Goal: Task Accomplishment & Management: Manage account settings

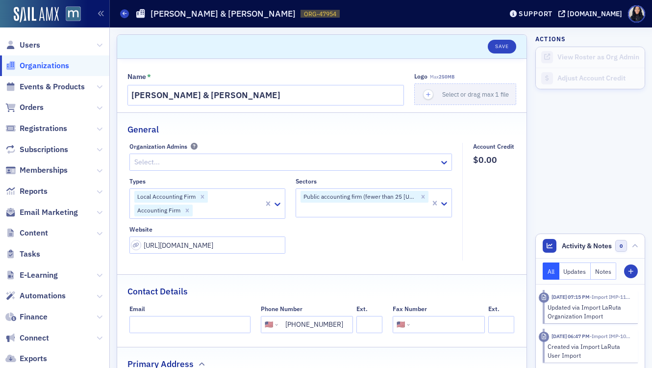
select select "US"
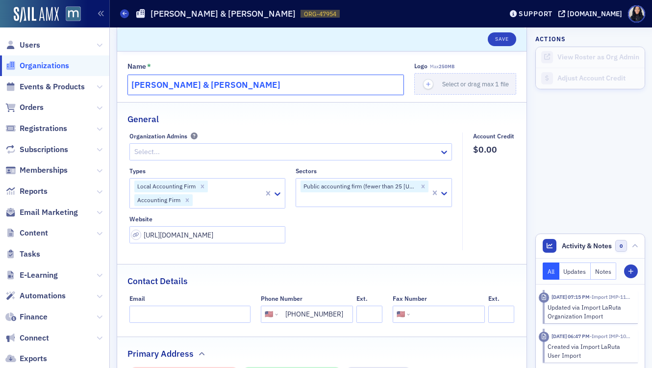
click at [295, 89] on input "[PERSON_NAME] & [PERSON_NAME]" at bounding box center [266, 85] width 277 height 21
click at [295, 89] on input "Kupstas & Kupstas" at bounding box center [266, 85] width 277 height 21
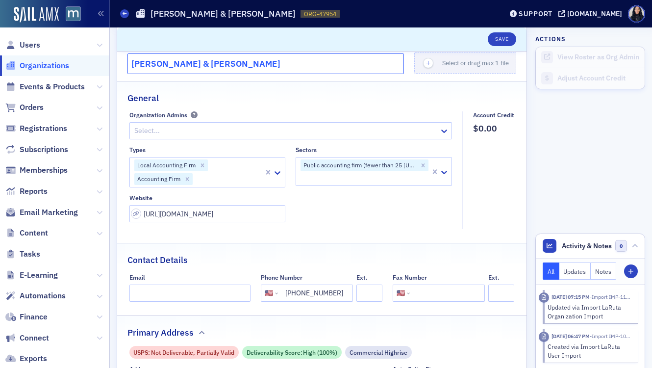
scroll to position [26, 0]
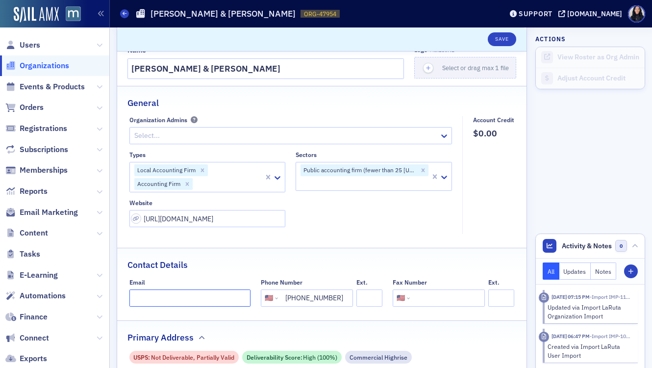
click at [169, 299] on input "Email" at bounding box center [191, 297] width 122 height 17
paste input "info@kupstascpa.com"
type input "info@kupstascpa.com"
click at [424, 301] on input "tel" at bounding box center [446, 297] width 69 height 17
paste input "(410) 267-0391"
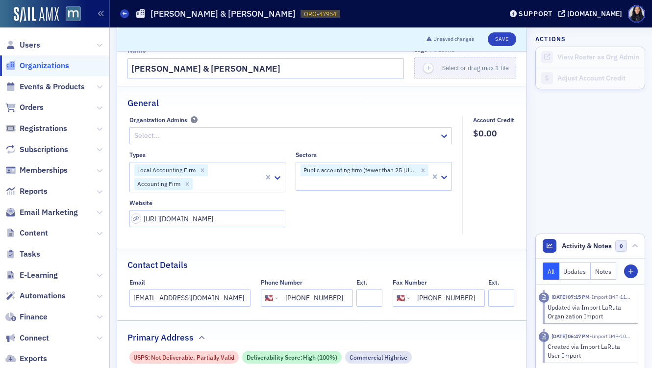
type input "(410) 267-0391"
click at [424, 170] on icon "Remove Public accounting firm (fewer than 25 Maryland team members)" at bounding box center [423, 170] width 3 height 3
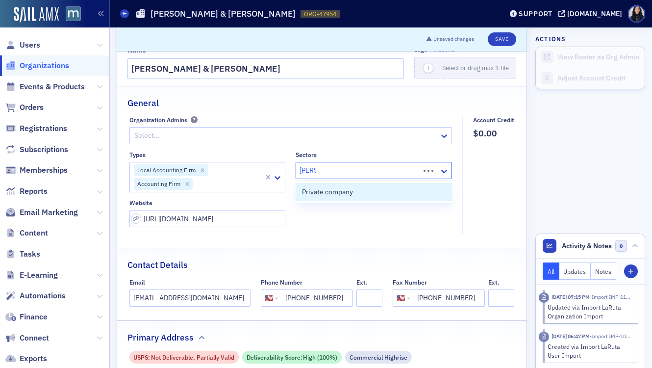
type input "privat"
click at [395, 195] on div "Private company" at bounding box center [374, 192] width 144 height 10
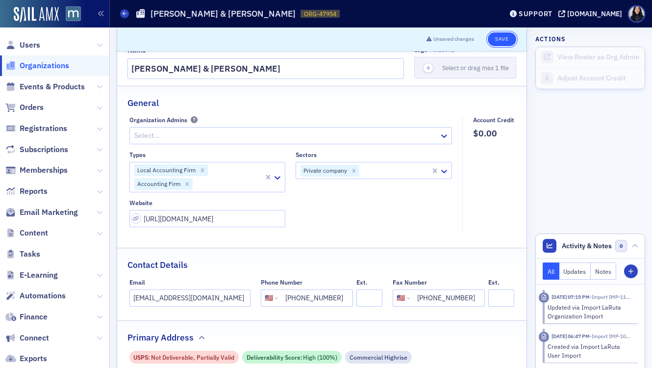
click at [502, 37] on button "Save" at bounding box center [502, 39] width 28 height 14
select select "US"
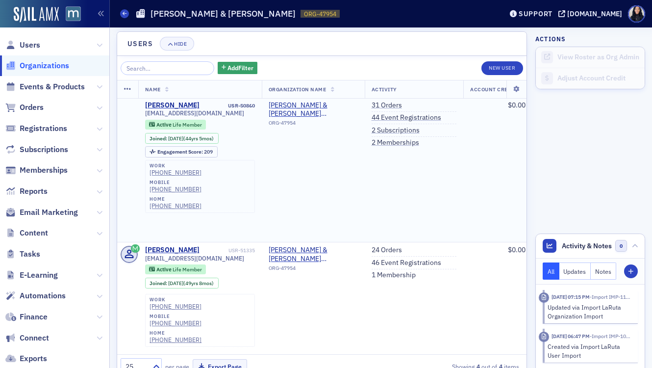
scroll to position [56, 0]
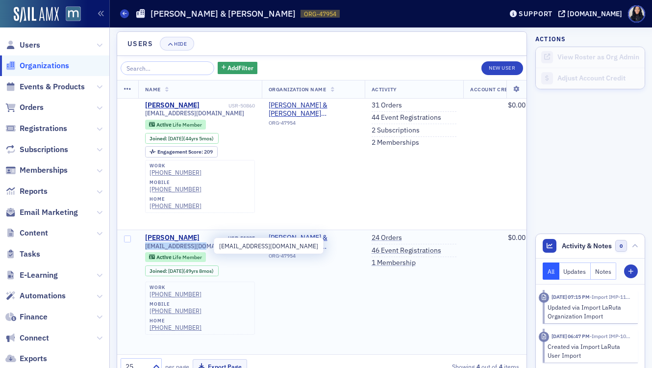
drag, startPoint x: 206, startPoint y: 246, endPoint x: 145, endPoint y: 247, distance: 60.9
click at [145, 247] on span "chk@kupstascpa.com" at bounding box center [194, 245] width 99 height 7
copy span "chk@kupstascpa.com"
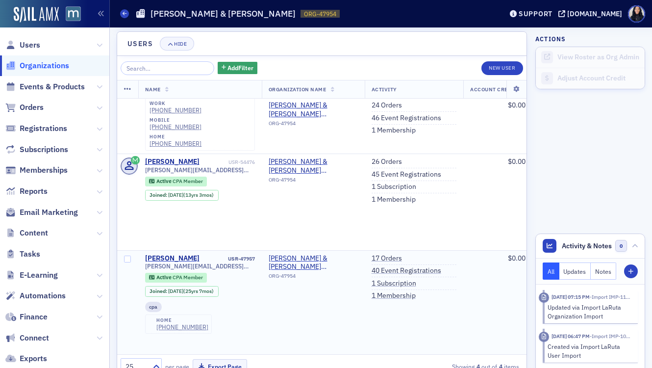
scroll to position [276, 0]
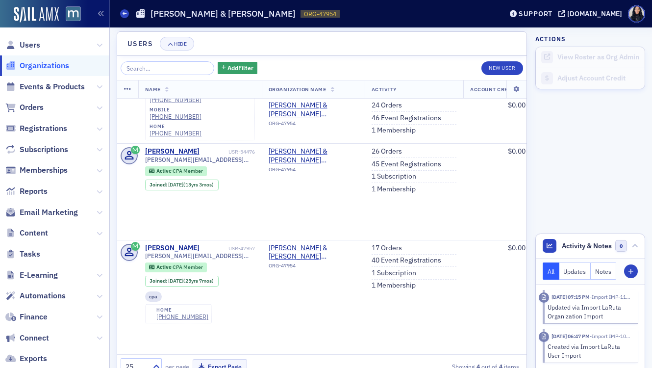
click at [419, 68] on div "Add Filter New User" at bounding box center [322, 68] width 403 height 14
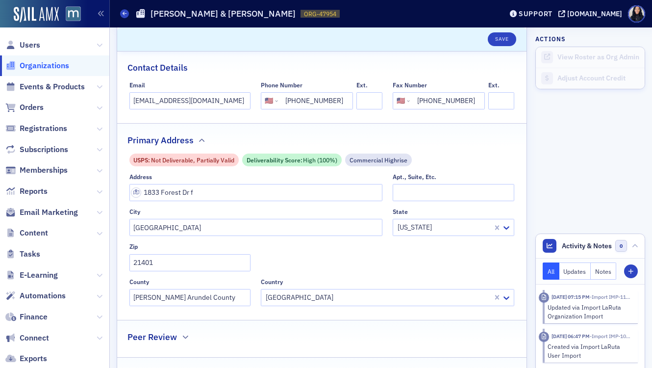
scroll to position [205, 0]
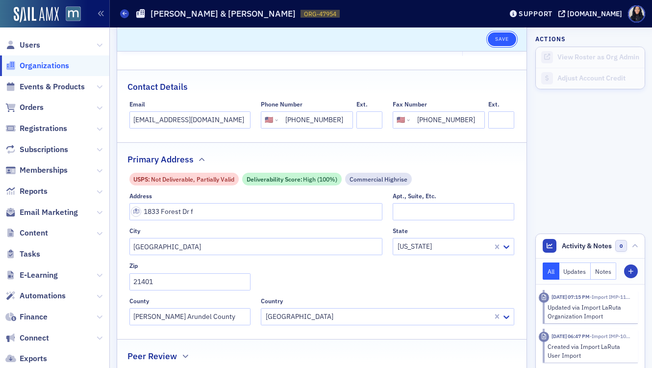
click at [499, 37] on button "Save" at bounding box center [502, 39] width 28 height 14
select select "US"
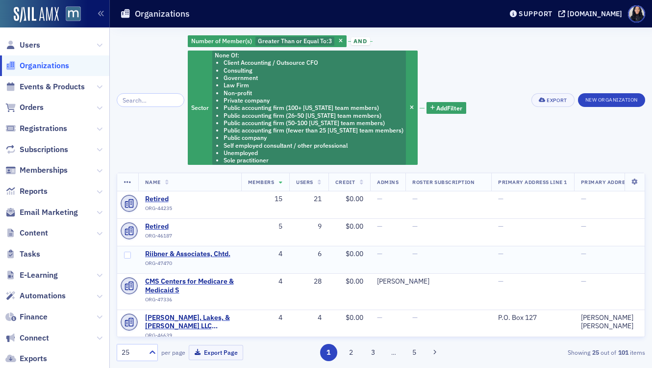
scroll to position [40, 0]
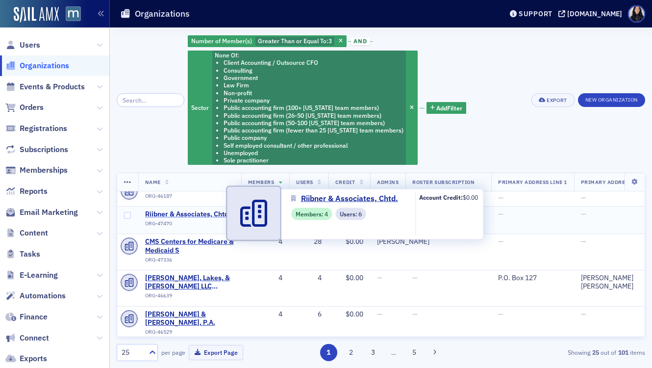
click at [202, 214] on span "Riibner & Associates, Chtd." at bounding box center [189, 214] width 89 height 9
select select "US"
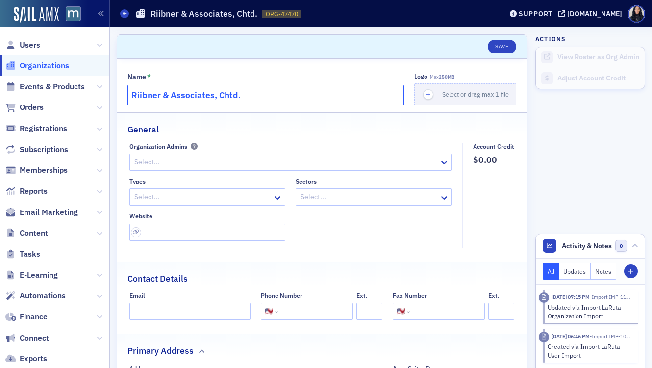
click at [180, 94] on input "Riibner & Associates, Chtd." at bounding box center [266, 95] width 277 height 21
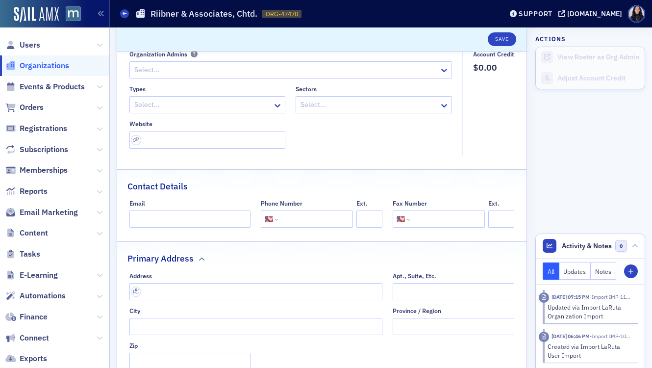
scroll to position [103, 0]
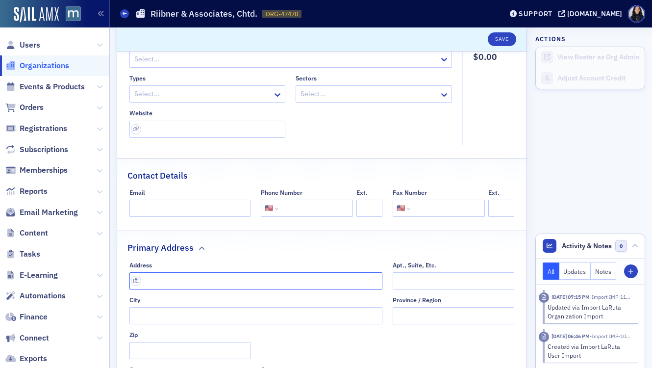
click at [212, 281] on input "text" at bounding box center [257, 280] width 254 height 17
paste input "10410 Kensington Pkwy # 300, Kensington, MD 20895"
type input "10410 Kensington Pkwy #300"
type input "Kensington"
type input "20895-2943"
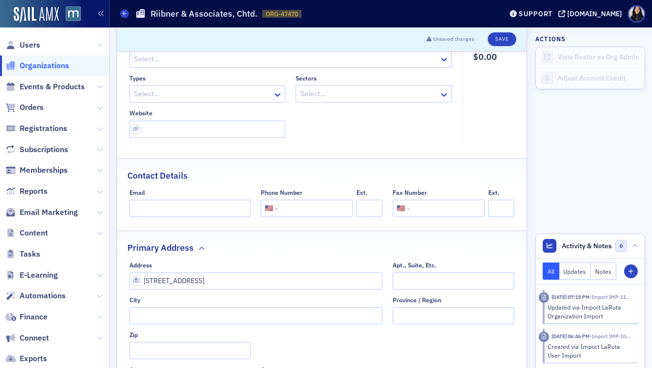
type input "Montgomery County"
click at [305, 213] on input "tel" at bounding box center [314, 208] width 69 height 17
paste input "(301) 933-4753"
type input "(301) 933-4753"
click at [186, 130] on input "url" at bounding box center [208, 129] width 156 height 17
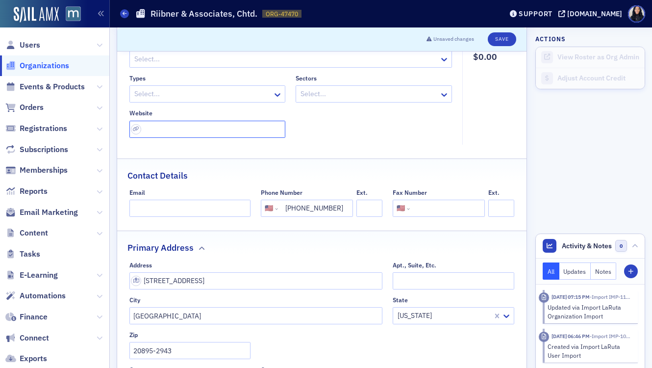
paste input "http://www.riibner.com/"
type input "http://www.riibner.com/"
click at [188, 98] on div at bounding box center [202, 94] width 139 height 12
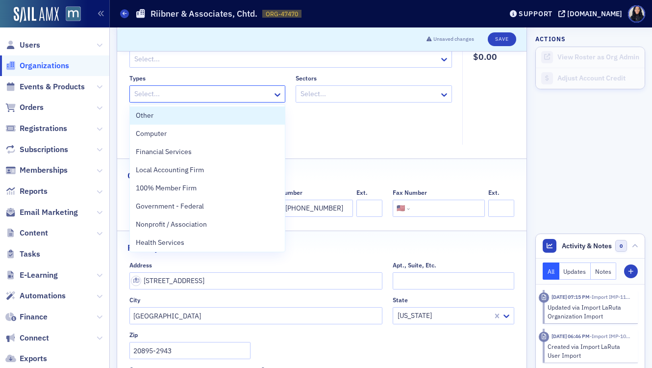
type input "c"
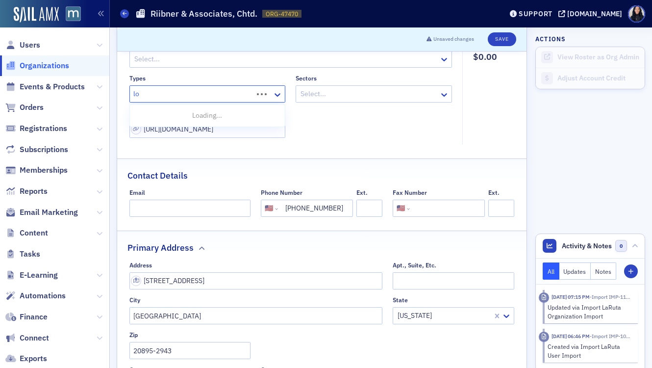
type input "loc"
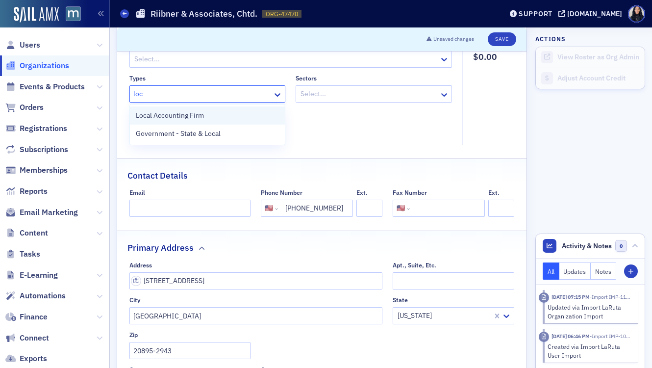
click at [193, 119] on span "Local Accounting Firm" at bounding box center [170, 115] width 68 height 10
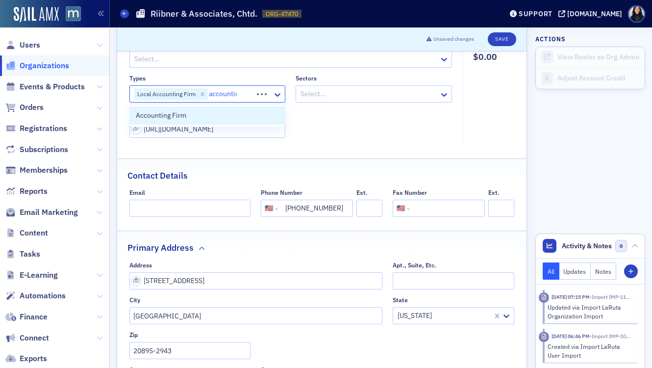
type input "accounting"
click at [197, 115] on div "Accounting Firm" at bounding box center [208, 115] width 144 height 10
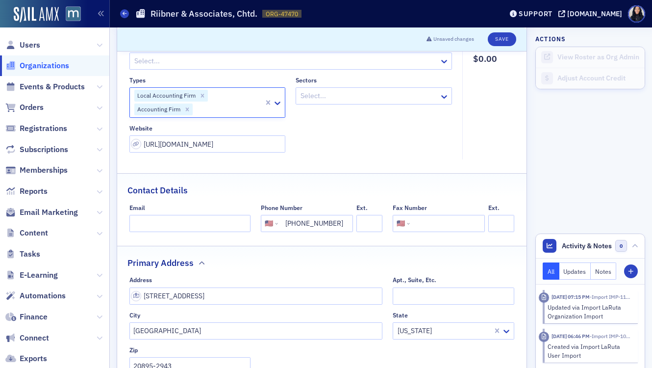
scroll to position [0, 0]
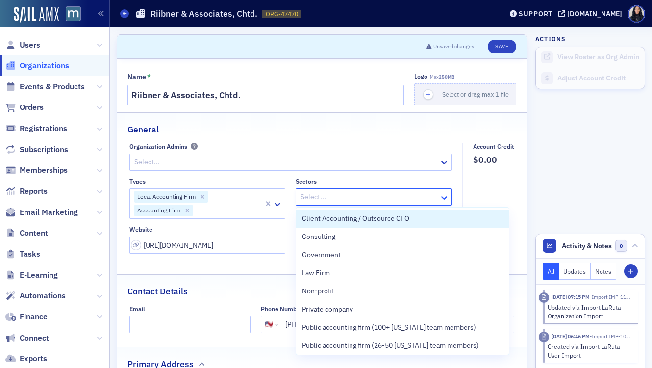
click at [441, 196] on icon at bounding box center [445, 198] width 10 height 10
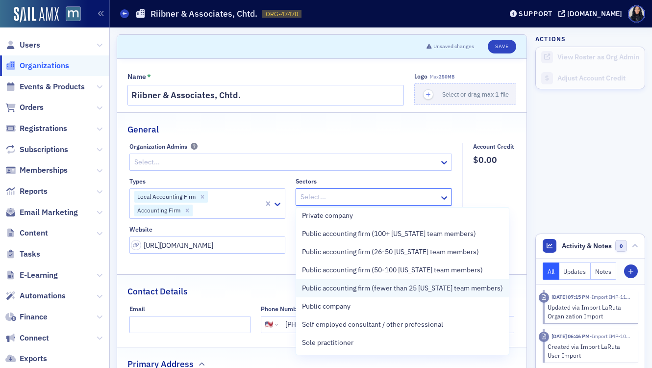
click at [395, 288] on span "Public accounting firm (fewer than 25 [US_STATE] team members)" at bounding box center [402, 288] width 201 height 10
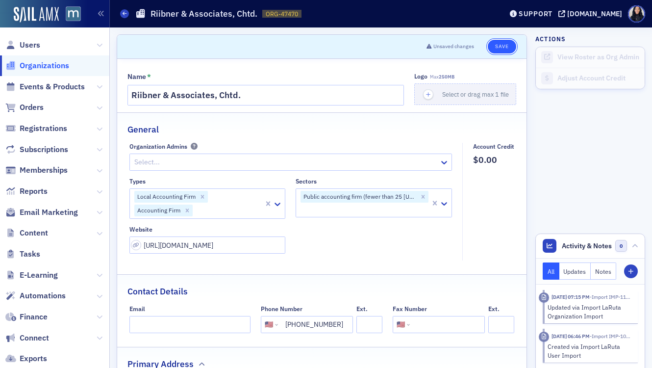
click at [499, 48] on button "Save" at bounding box center [502, 47] width 28 height 14
select select "US"
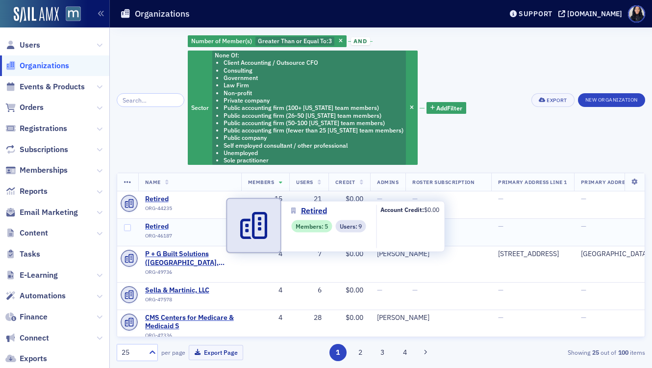
click at [156, 227] on span "Retired" at bounding box center [189, 226] width 89 height 9
select select "US"
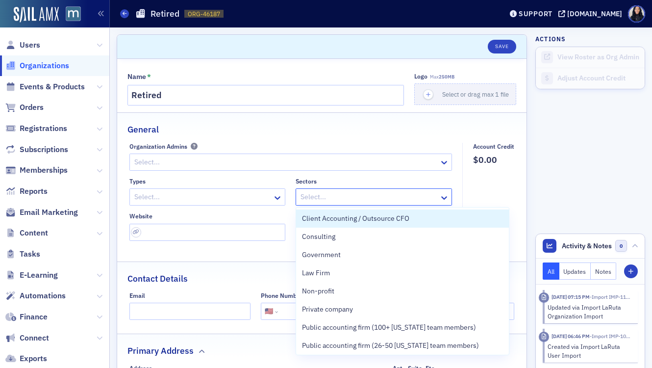
click at [319, 197] on div at bounding box center [369, 197] width 139 height 12
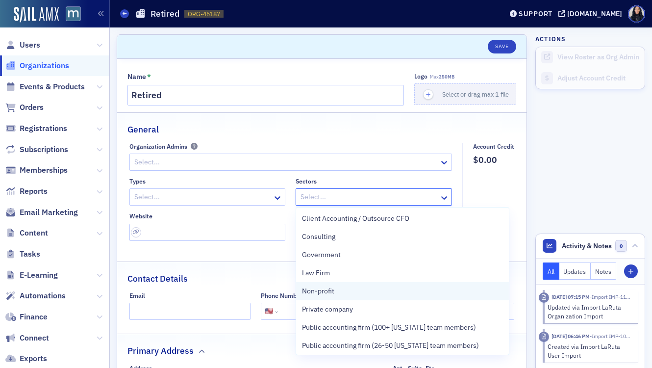
scroll to position [111, 0]
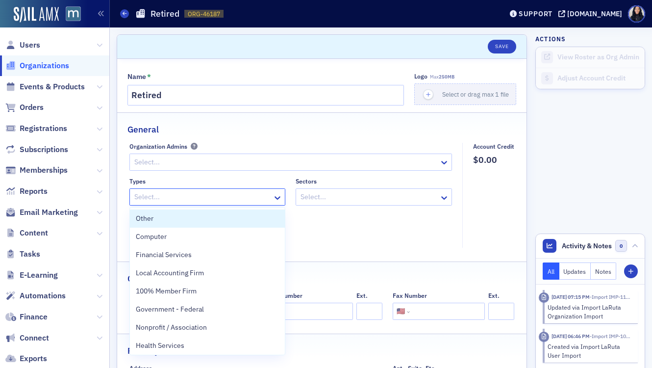
click at [242, 199] on div at bounding box center [202, 197] width 139 height 12
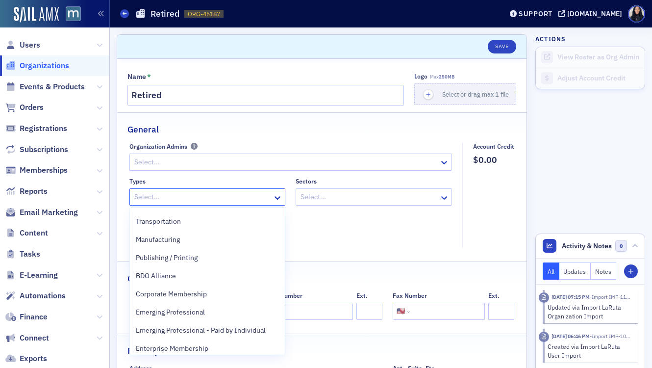
scroll to position [510, 0]
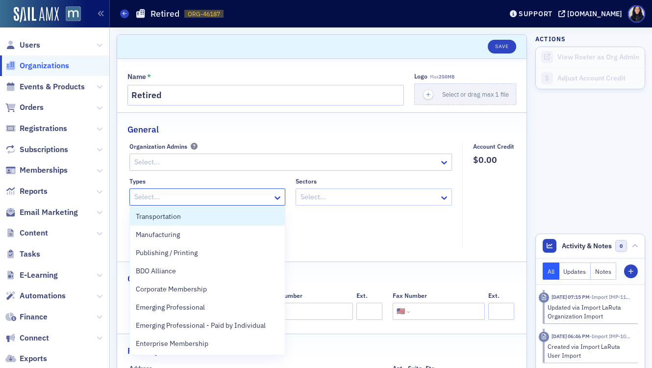
click at [227, 199] on div at bounding box center [202, 197] width 139 height 12
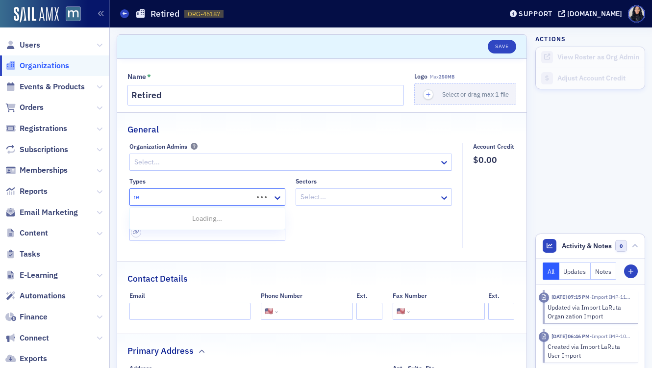
type input "r"
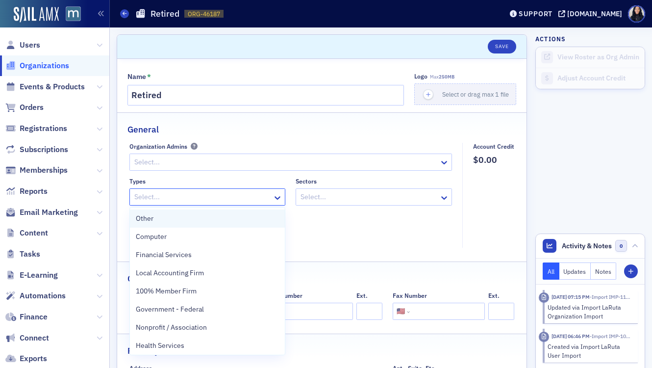
click at [217, 220] on div "Other" at bounding box center [208, 218] width 144 height 10
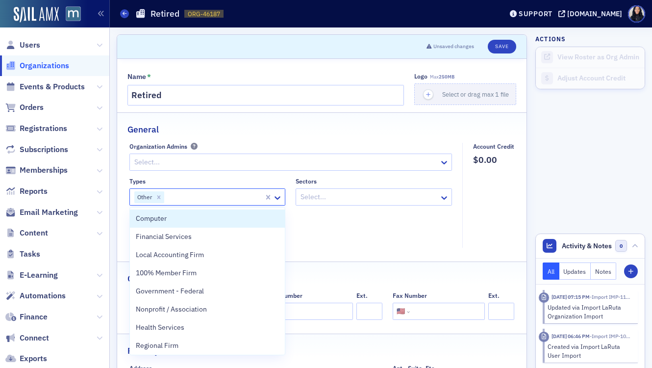
click at [416, 229] on div "Types option Other, selected. Computer, 1 of 35. 35 results available. Use Up a…" at bounding box center [291, 209] width 323 height 63
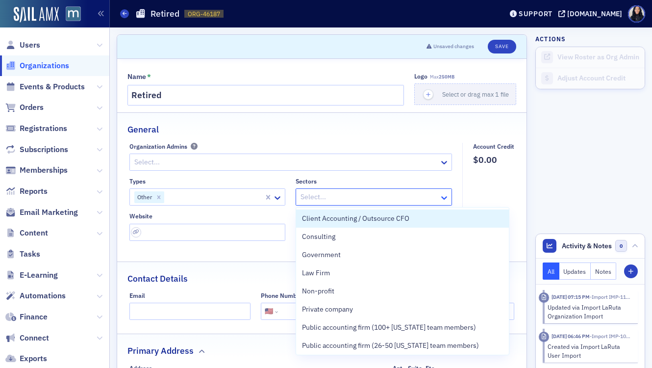
click at [443, 200] on icon at bounding box center [445, 198] width 10 height 10
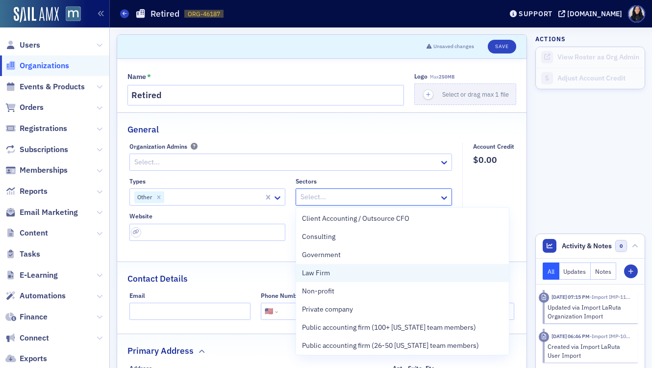
scroll to position [111, 0]
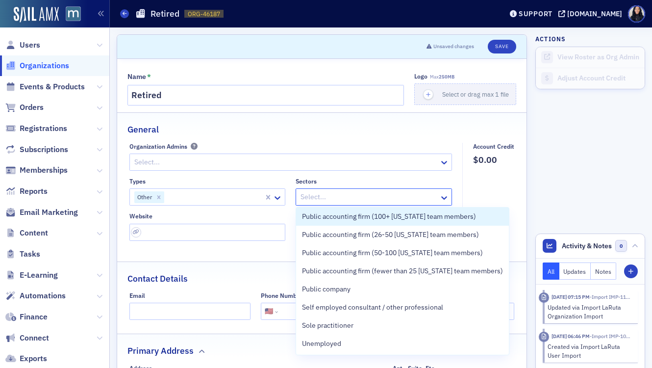
click at [484, 190] on fieldset "Account Credit $0.00" at bounding box center [491, 195] width 57 height 105
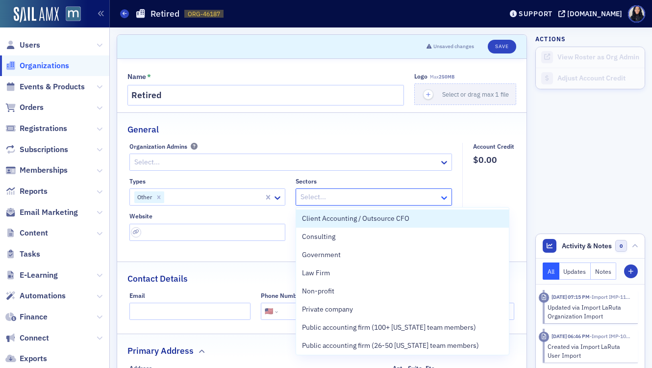
click at [442, 196] on icon at bounding box center [445, 198] width 10 height 10
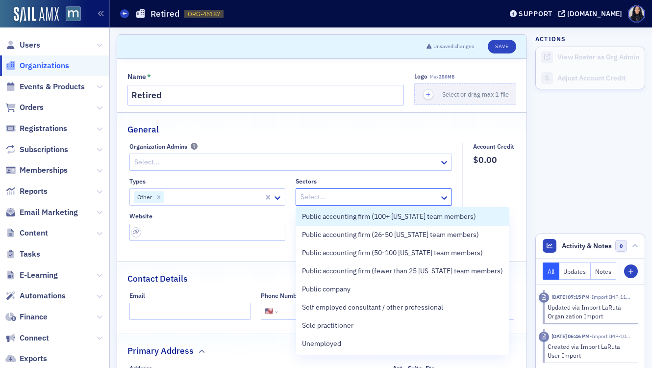
click at [494, 193] on fieldset "Account Credit $0.00" at bounding box center [491, 195] width 57 height 105
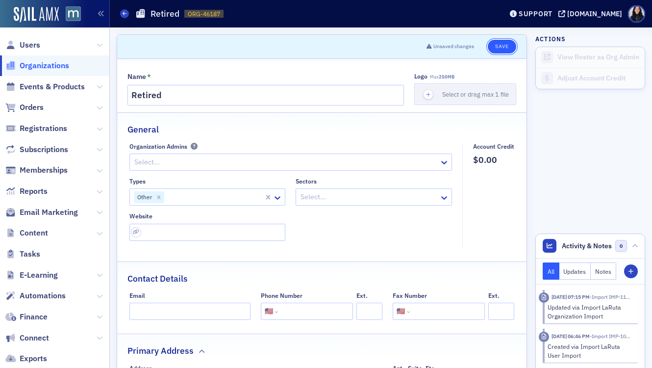
click at [503, 44] on button "Save" at bounding box center [502, 47] width 28 height 14
select select "US"
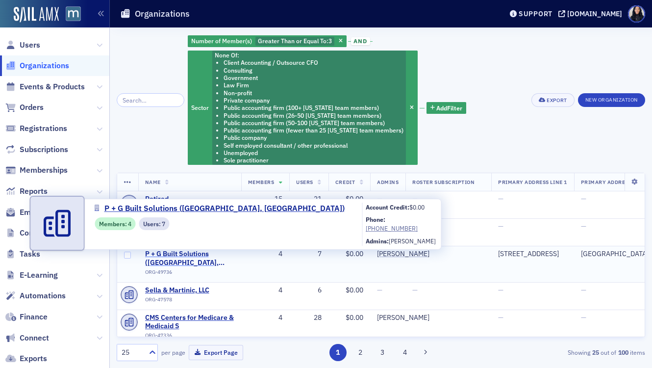
click at [192, 260] on span "P + G Built Solutions (Nottingham, MD)" at bounding box center [189, 258] width 89 height 17
select select "US"
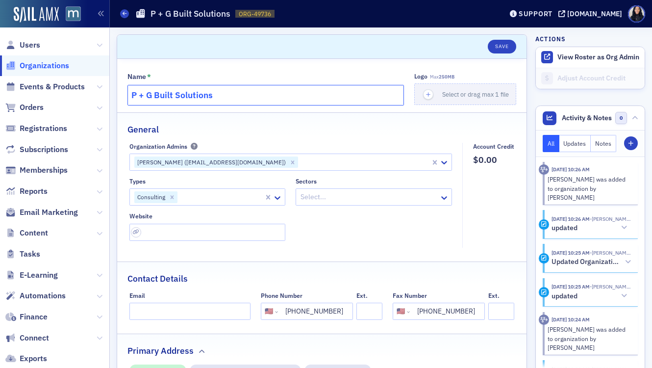
click at [229, 98] on input "P + G Built Solutions" at bounding box center [266, 95] width 277 height 21
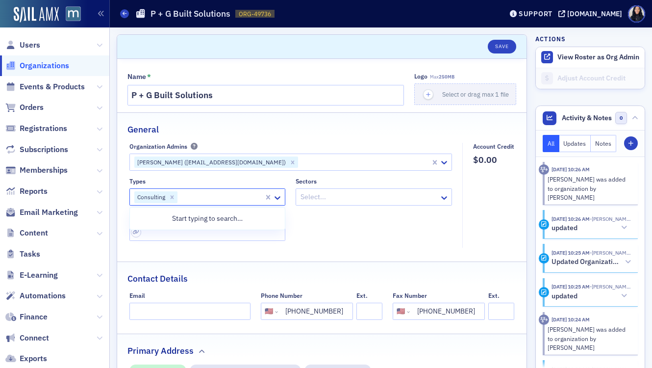
click at [200, 197] on div at bounding box center [221, 197] width 85 height 12
type input "accounting"
click at [168, 237] on span "Accounting Firm" at bounding box center [161, 237] width 51 height 10
click at [317, 197] on div at bounding box center [369, 197] width 139 height 12
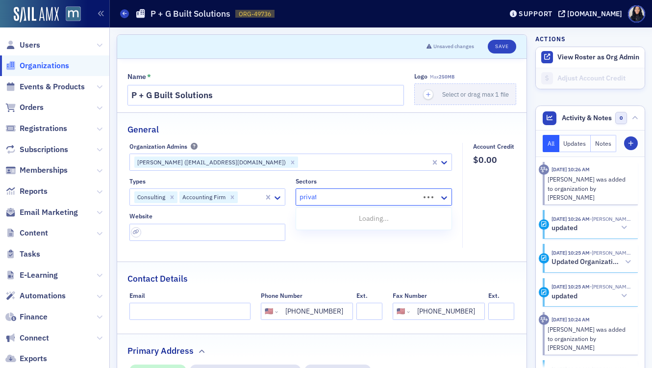
type input "private"
click at [319, 220] on span "Private company" at bounding box center [327, 218] width 51 height 10
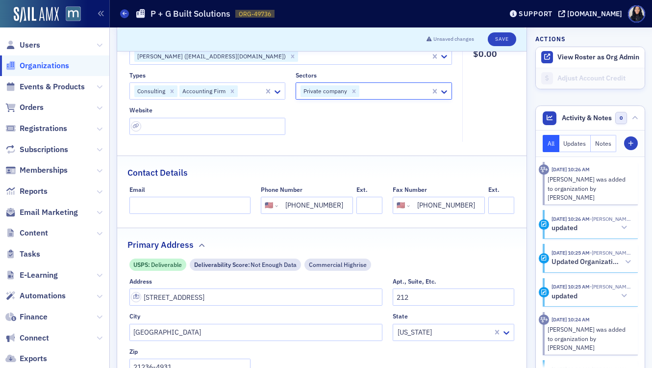
scroll to position [109, 0]
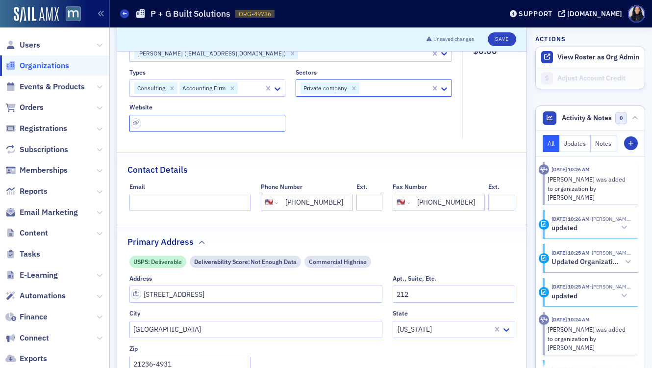
click at [263, 122] on input "url" at bounding box center [208, 123] width 156 height 17
paste input "https://www.pgbuilt.com/"
type input "https://www.pgbuilt.com/"
click at [342, 135] on fieldset "Organization Admins Danielle Isenberg (disenberg@pgbuilt.com) Types Consulting …" at bounding box center [294, 86] width 328 height 105
click at [502, 42] on button "Save" at bounding box center [502, 39] width 28 height 14
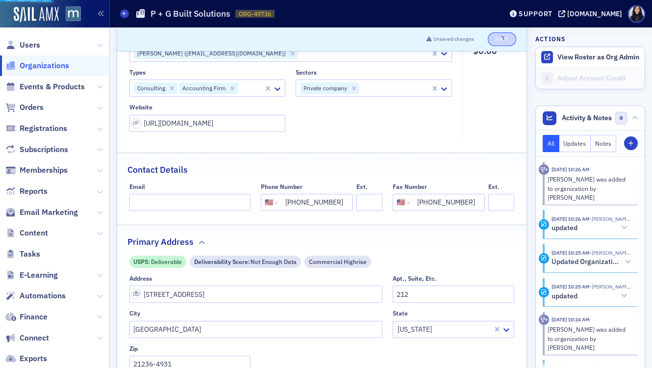
select select "US"
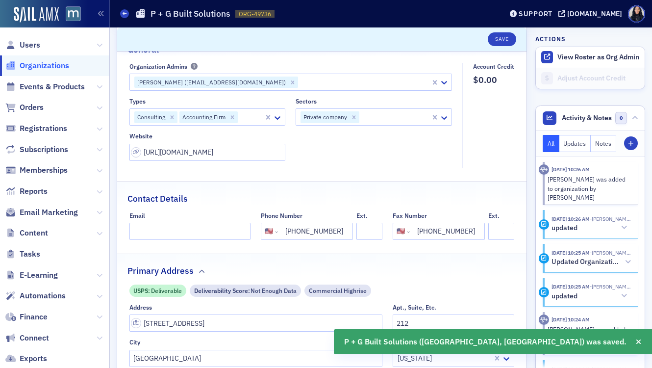
scroll to position [0, 0]
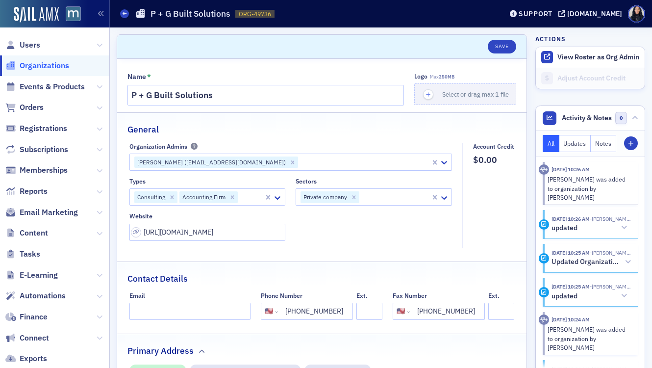
click at [238, 163] on div "Danielle Isenberg (disenberg@pgbuilt.com)" at bounding box center [210, 162] width 153 height 12
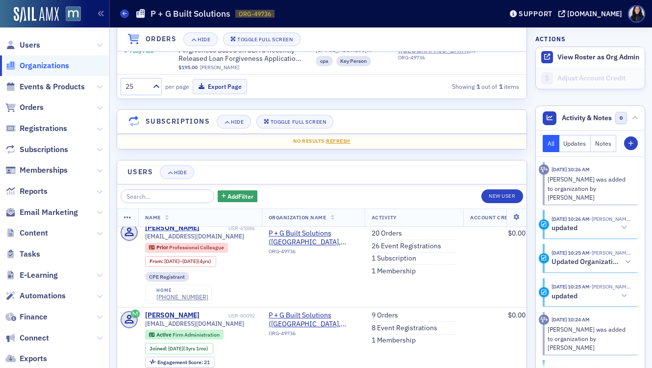
scroll to position [131, 0]
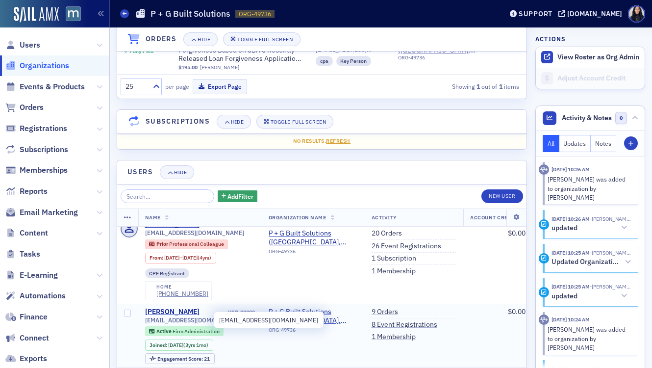
click at [206, 321] on span "disenberg@pgbuilt.com" at bounding box center [194, 319] width 99 height 7
copy div "disenberg@pgbuilt.com"
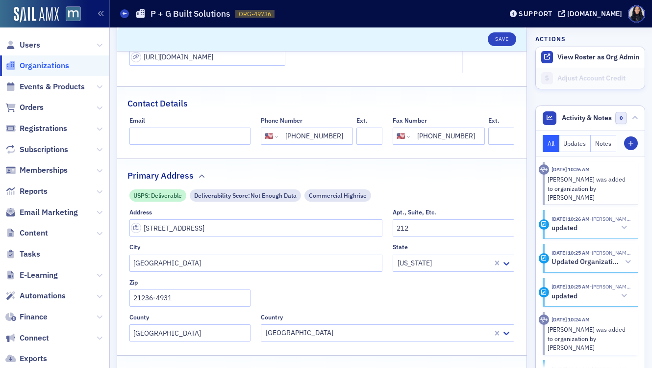
scroll to position [0, 0]
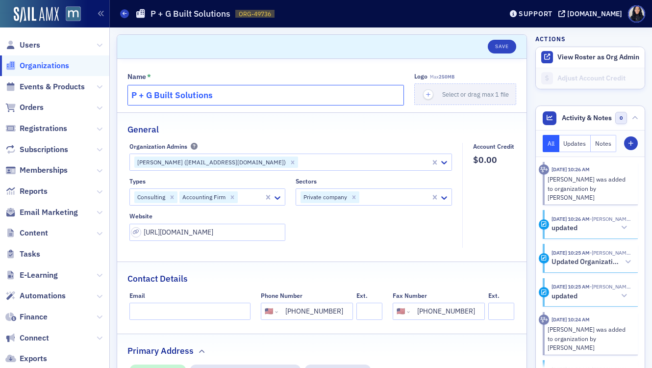
click at [263, 95] on input "P + G Built Solutions" at bounding box center [266, 95] width 277 height 21
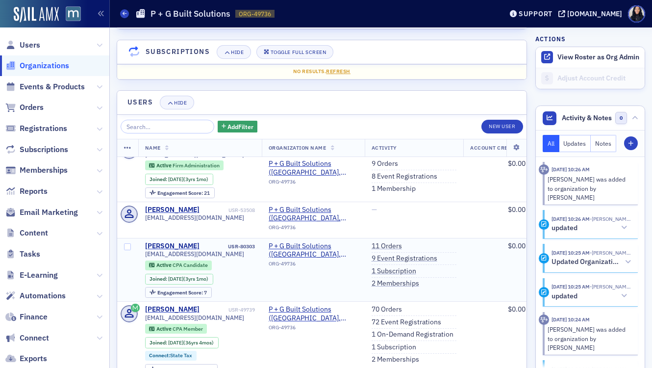
scroll to position [828, 0]
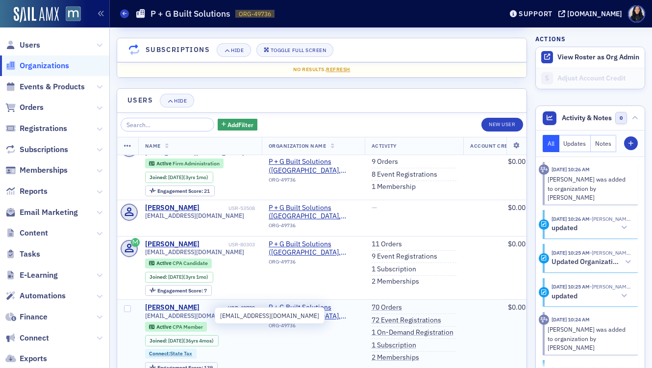
click at [197, 317] on span "lconcannon@pgbuilt.com" at bounding box center [194, 315] width 99 height 7
copy div "lconcannon@pgbuilt.com"
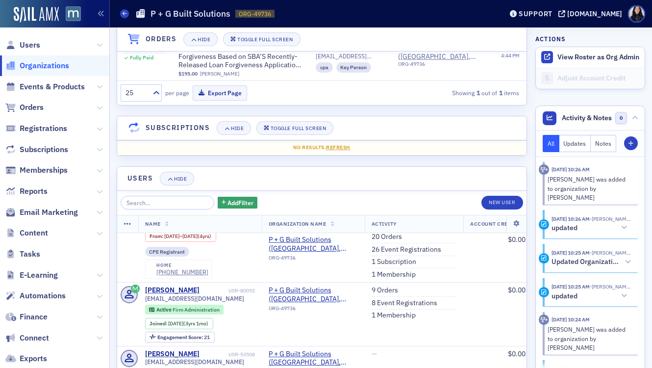
scroll to position [184, 0]
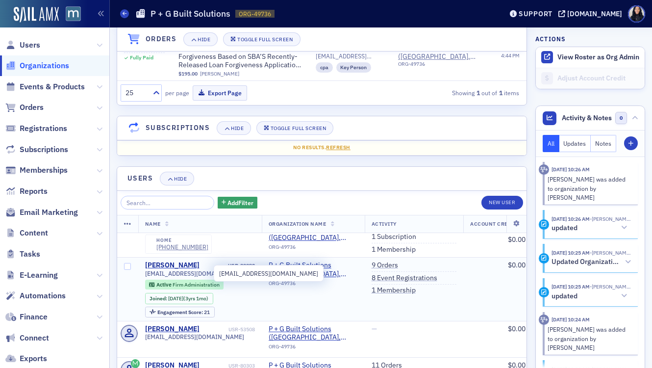
click at [204, 275] on span "disenberg@pgbuilt.com" at bounding box center [194, 273] width 99 height 7
copy div "disenberg@pgbuilt.com"
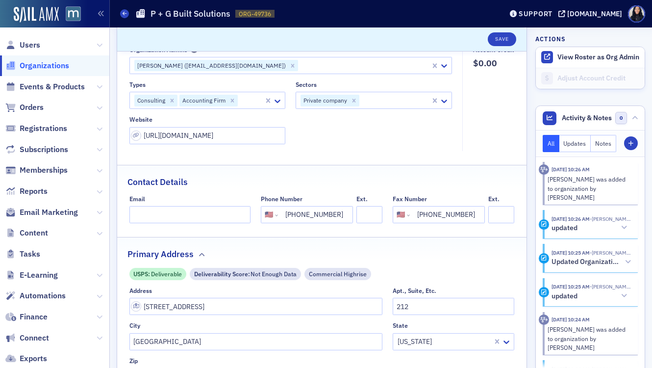
scroll to position [103, 0]
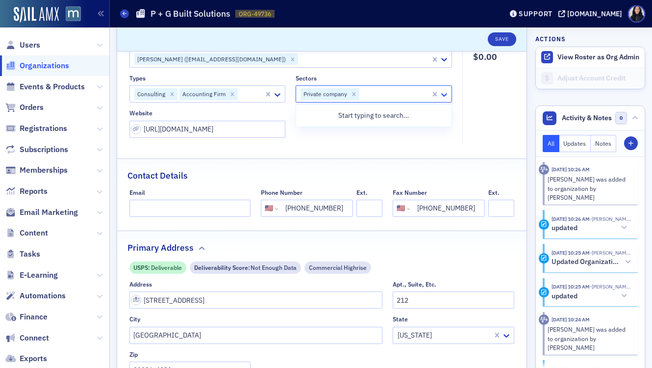
click at [445, 96] on icon at bounding box center [445, 95] width 10 height 10
click at [399, 96] on div at bounding box center [395, 94] width 69 height 12
type input "few"
click at [388, 115] on span "Public accounting firm (fewer than 25 [US_STATE] team members)" at bounding box center [402, 115] width 201 height 10
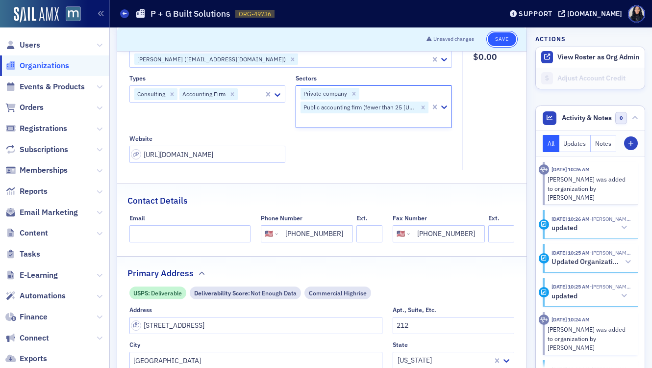
click at [505, 41] on button "Save" at bounding box center [502, 39] width 28 height 14
select select "US"
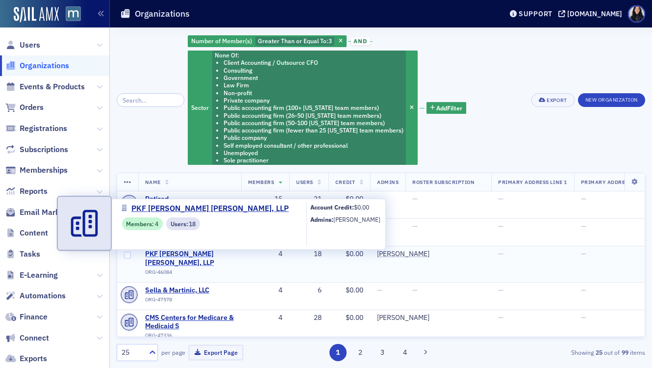
click at [181, 253] on span "PKF [PERSON_NAME] [PERSON_NAME], LLP" at bounding box center [189, 258] width 89 height 17
select select "US"
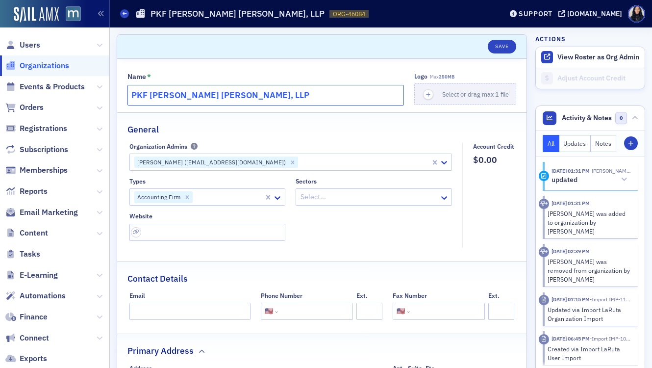
click at [182, 96] on input "PKF [PERSON_NAME] [PERSON_NAME], LLP" at bounding box center [266, 95] width 277 height 21
click at [174, 95] on input "PKF [PERSON_NAME] [PERSON_NAME], LLP" at bounding box center [266, 95] width 277 height 21
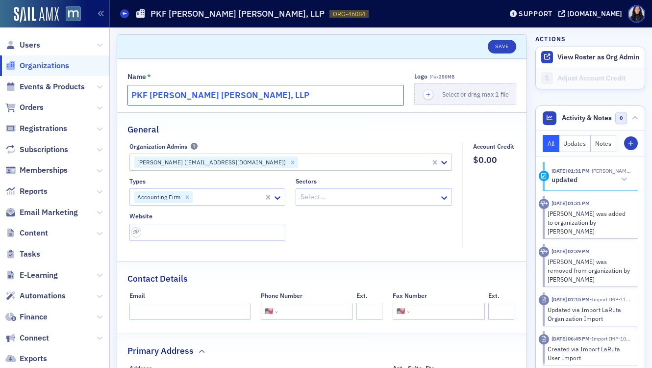
click at [174, 95] on input "PKF [PERSON_NAME] [PERSON_NAME], LLP" at bounding box center [266, 95] width 277 height 21
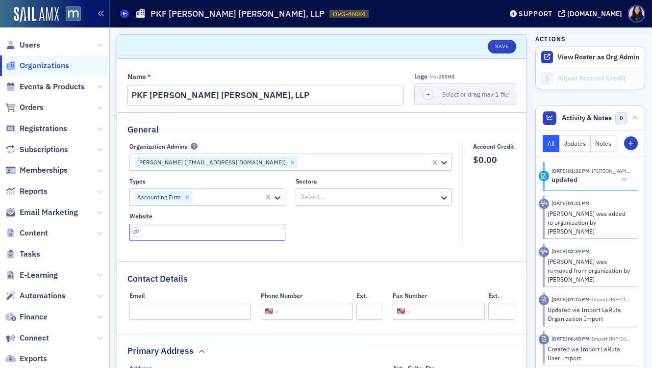
click at [210, 232] on input "url" at bounding box center [208, 232] width 156 height 17
paste input "[URL][DOMAIN_NAME]"
type input "[URL][DOMAIN_NAME]"
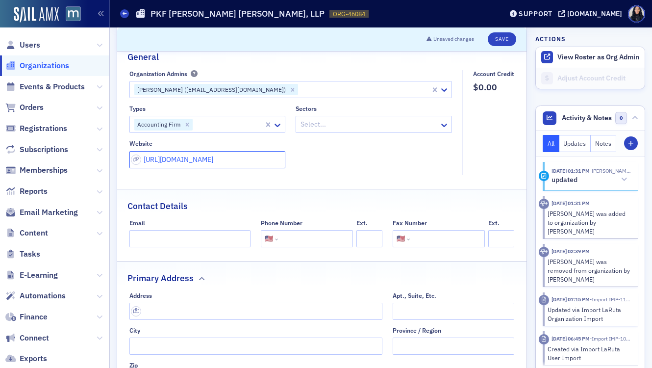
scroll to position [113, 0]
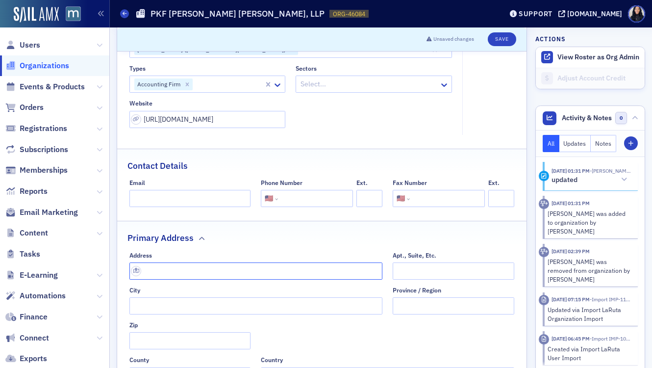
click at [236, 269] on input "text" at bounding box center [257, 270] width 254 height 17
paste input "[STREET_ADDRESS]"
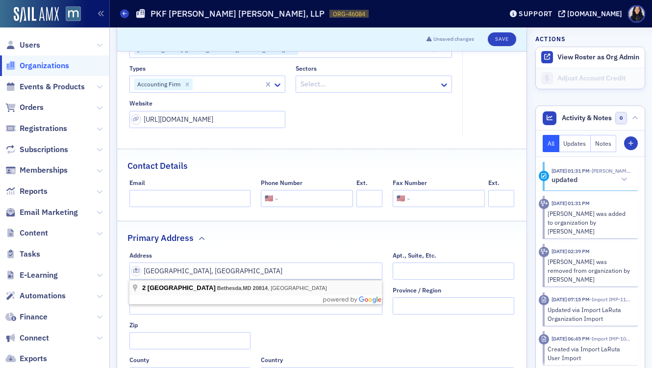
type input "2 [GEOGRAPHIC_DATA]"
type input "Bethesda"
type input "20814"
type input "[GEOGRAPHIC_DATA]"
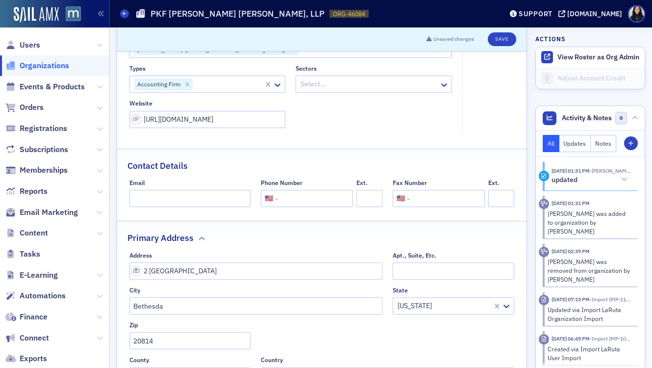
click at [339, 85] on div at bounding box center [369, 84] width 139 height 12
click at [284, 203] on input "tel" at bounding box center [314, 198] width 69 height 17
paste input "[PHONE_NUMBER]"
type input "(301) 652-3464"
click at [209, 83] on div at bounding box center [229, 84] width 70 height 12
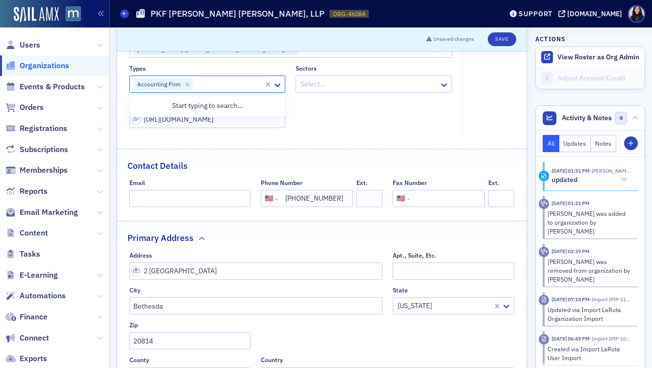
type input "e"
type input "re"
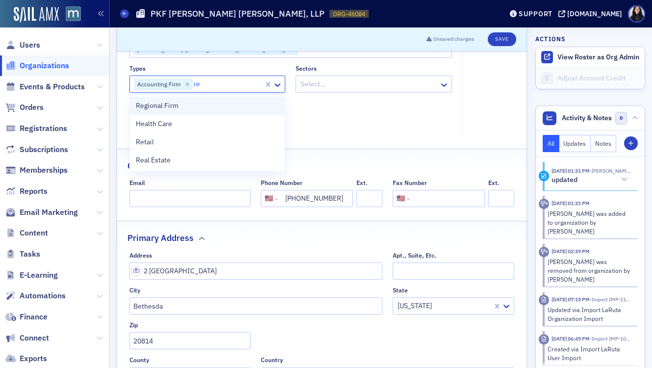
click at [201, 104] on div "Regional Firm" at bounding box center [208, 106] width 144 height 10
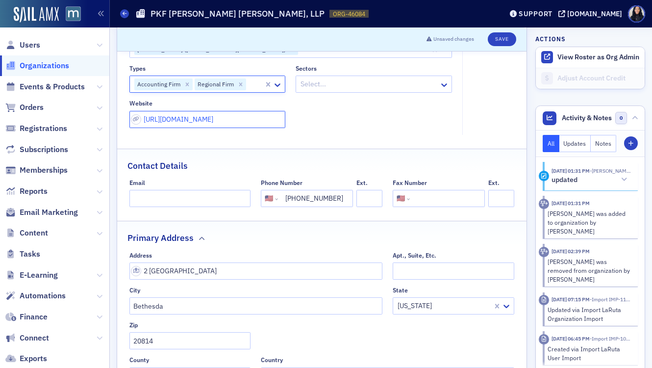
click at [177, 121] on input "https://www.pkfod.com/" at bounding box center [208, 119] width 156 height 17
click at [373, 90] on div at bounding box center [369, 84] width 139 height 12
click at [449, 87] on icon at bounding box center [445, 85] width 10 height 10
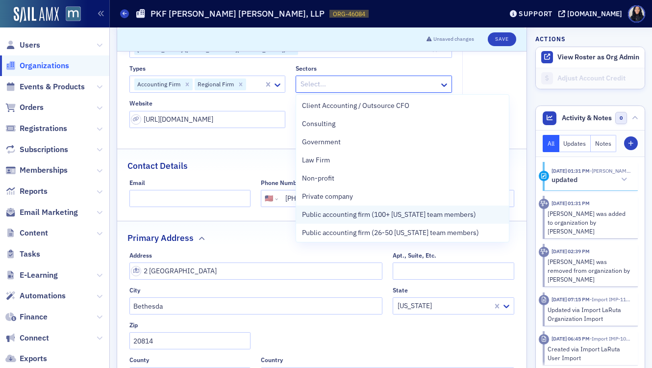
click at [389, 210] on span "Public accounting firm (100+ [US_STATE] team members)" at bounding box center [389, 214] width 174 height 10
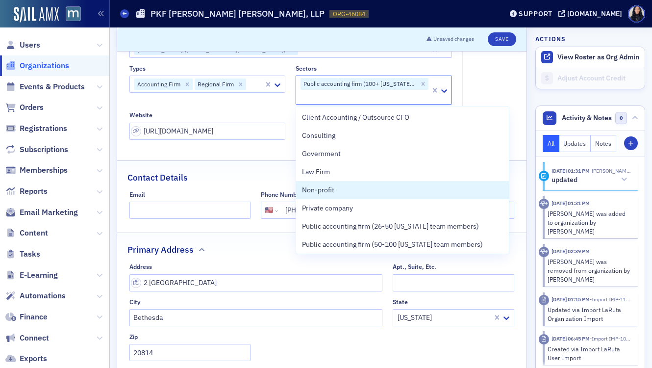
click at [270, 152] on fieldset "General Organization Admins Audrey Loebel (aloebel@pkfod.com) Types Accounting …" at bounding box center [322, 77] width 410 height 154
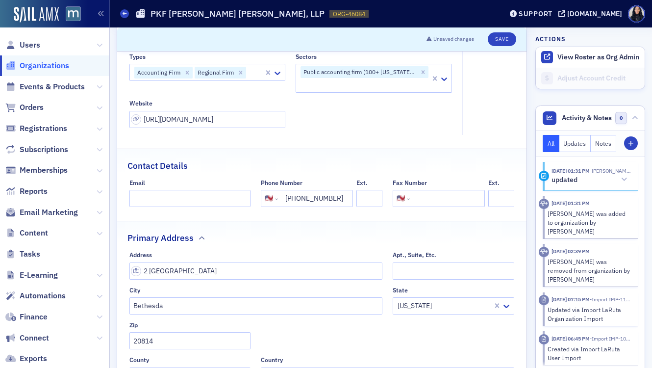
scroll to position [115, 0]
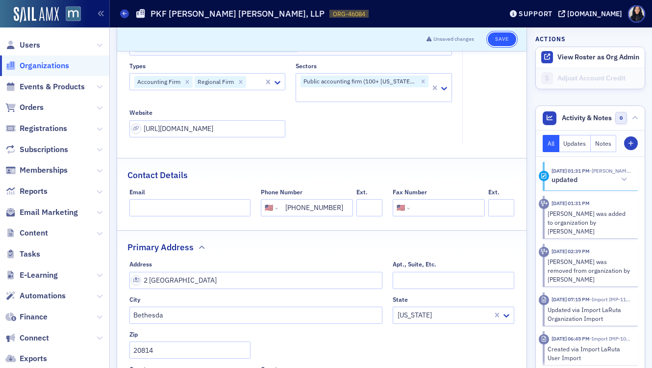
click at [500, 39] on button "Save" at bounding box center [502, 39] width 28 height 14
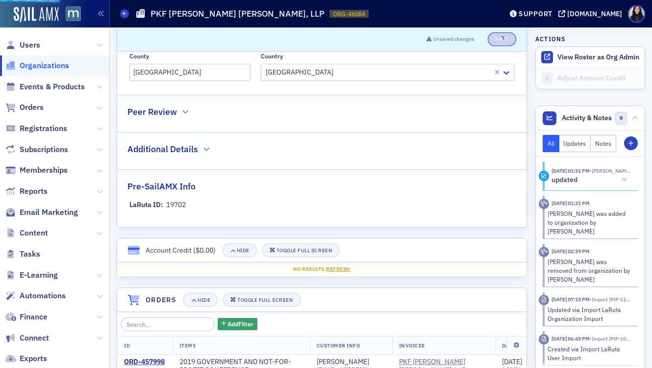
select select "US"
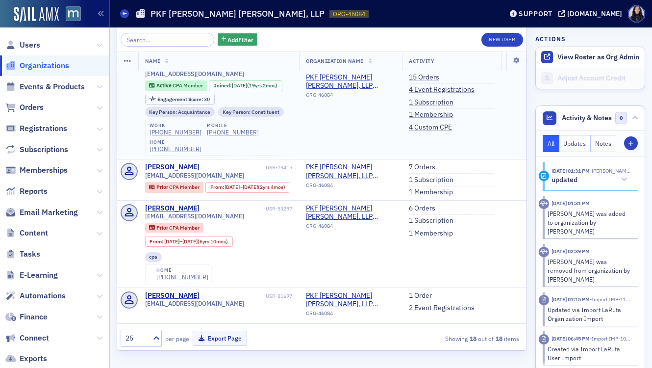
scroll to position [630, 0]
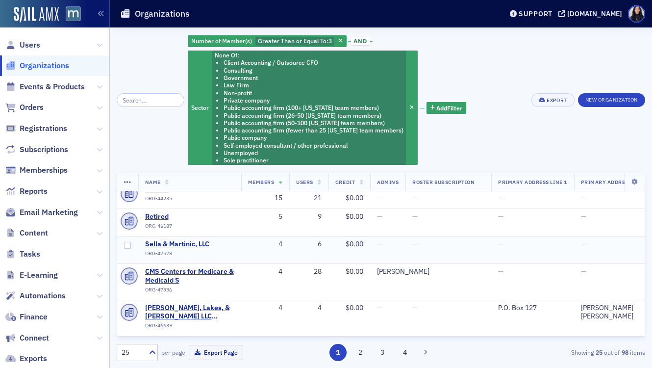
scroll to position [14, 0]
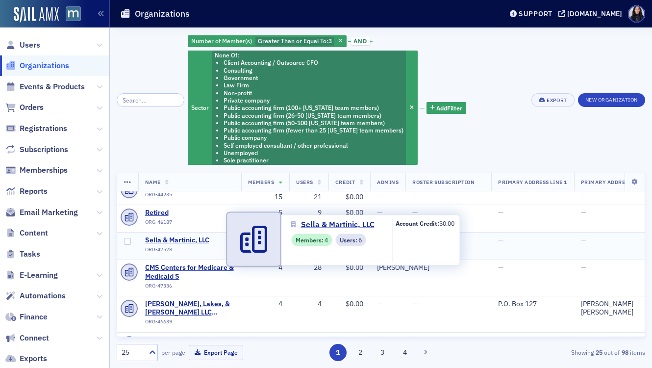
click at [190, 240] on span "Sella & Martinic, LLC" at bounding box center [189, 240] width 89 height 9
select select "US"
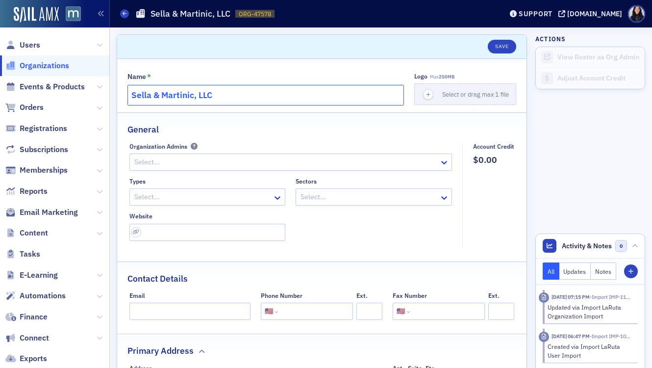
click at [183, 94] on input "Sella & Martinic, LLC" at bounding box center [266, 95] width 277 height 21
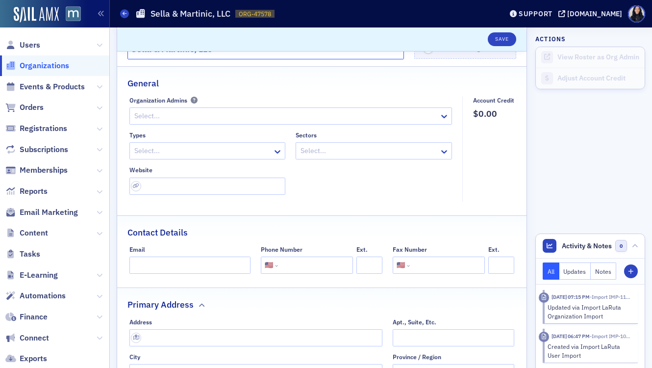
scroll to position [51, 0]
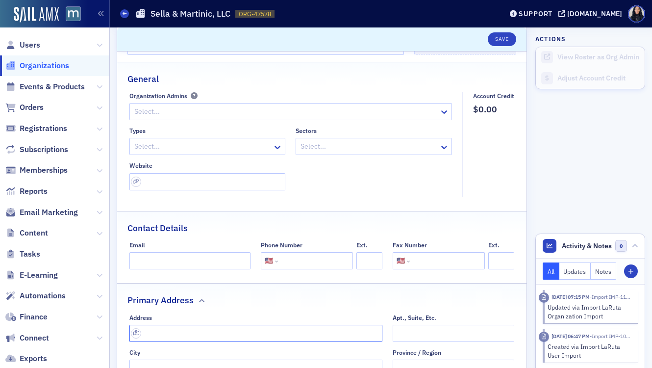
click at [165, 334] on input "text" at bounding box center [257, 333] width 254 height 17
paste input "3202 Tower Oaks Blvd #400, Rockville, MD 20852"
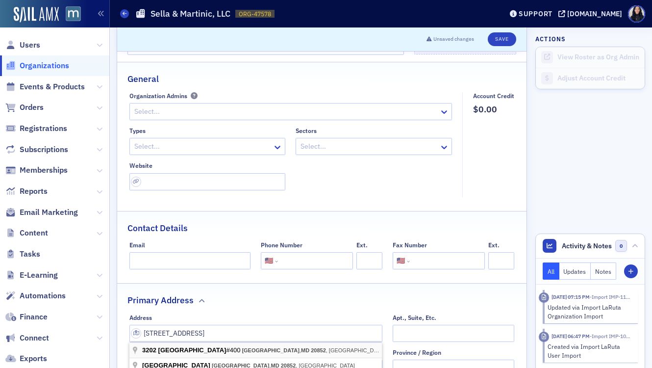
type input "3202 Tower Oaks Blvd #400"
type input "[GEOGRAPHIC_DATA]"
type input "20852-4219"
type input "Montgomery County"
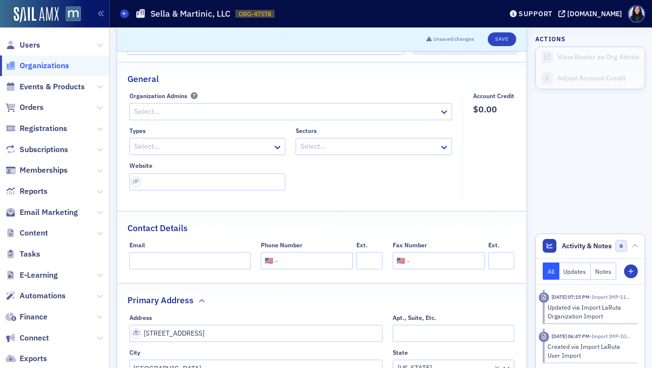
click at [300, 262] on input "tel" at bounding box center [314, 260] width 69 height 17
paste input "(301) 770-0200"
type input "(301) 770-0200"
click at [235, 184] on input "url" at bounding box center [208, 181] width 156 height 17
paste input "https://www.sellamartinic.com/"
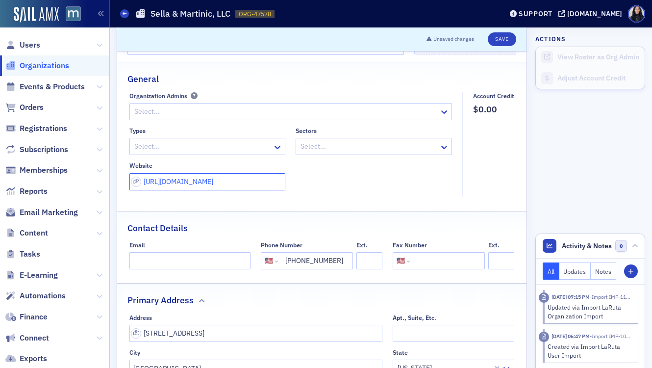
type input "https://www.sellamartinic.com/"
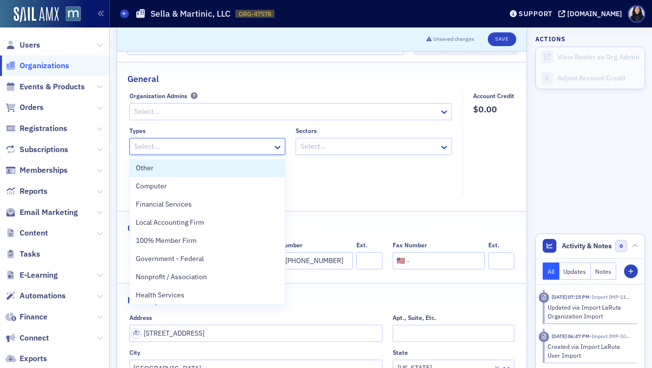
click at [227, 146] on div at bounding box center [202, 146] width 139 height 12
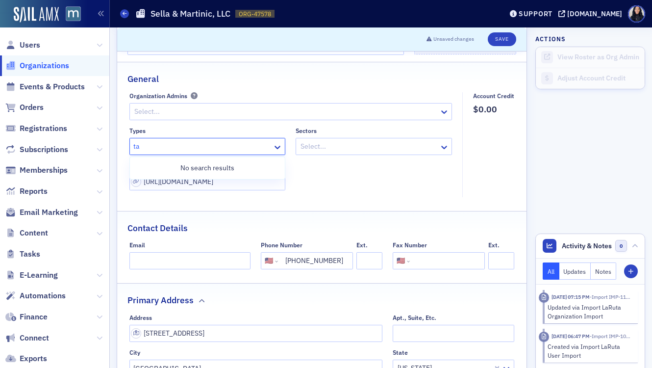
type input "t"
type input "fina"
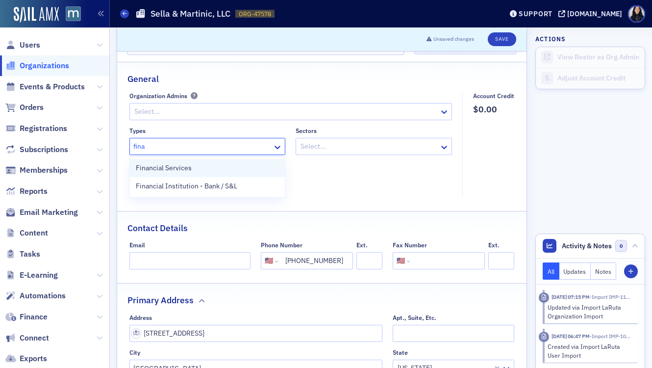
click at [218, 165] on div "Financial Services" at bounding box center [208, 168] width 144 height 10
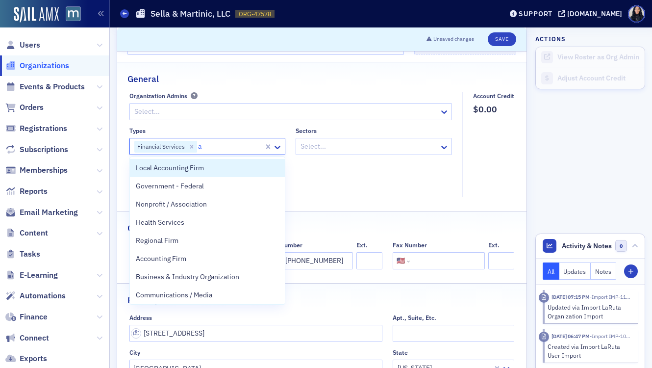
type input "ac"
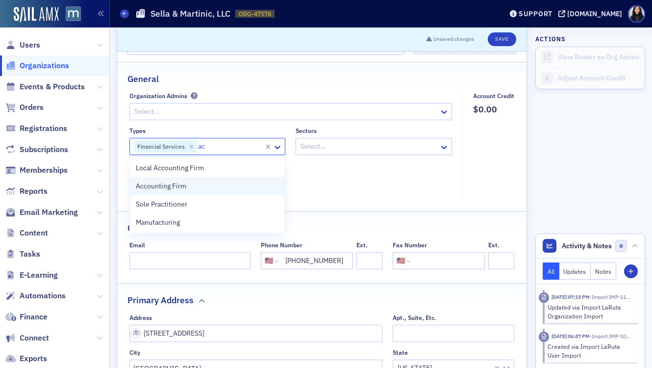
click at [203, 186] on div "Accounting Firm" at bounding box center [208, 186] width 144 height 10
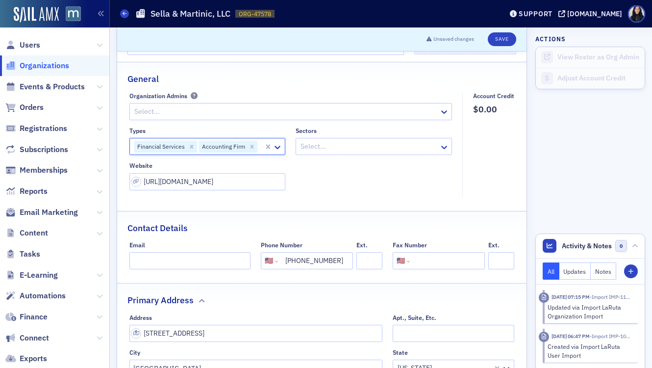
click at [421, 257] on input "tel" at bounding box center [446, 260] width 69 height 17
paste input "(301) 770-9031"
type input "(301) 770-9031"
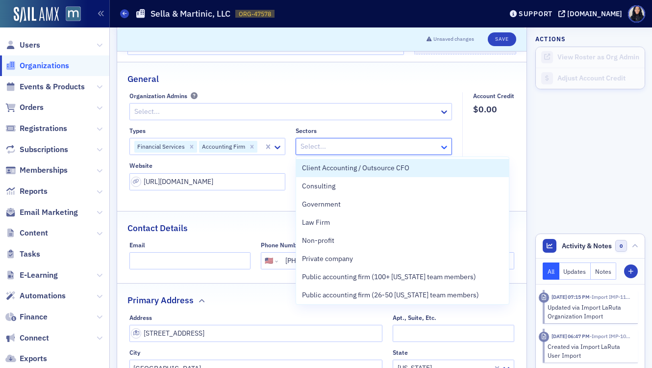
click at [446, 146] on icon at bounding box center [445, 147] width 6 height 3
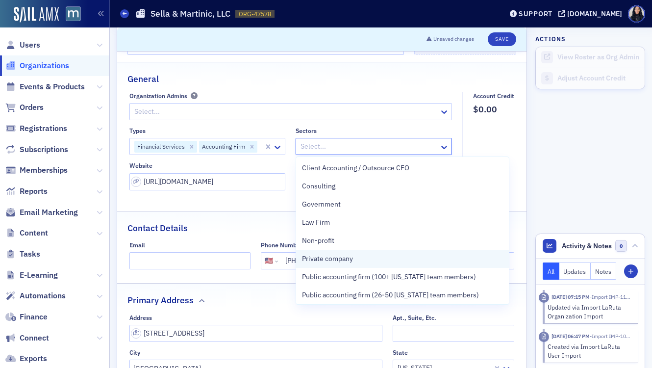
click at [391, 261] on div "Private company" at bounding box center [402, 259] width 201 height 10
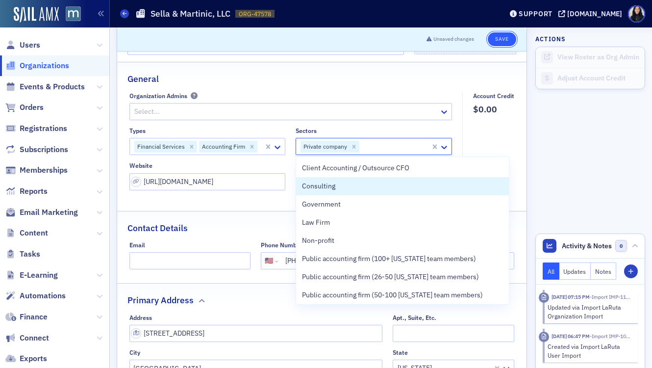
click at [504, 38] on button "Save" at bounding box center [502, 39] width 28 height 14
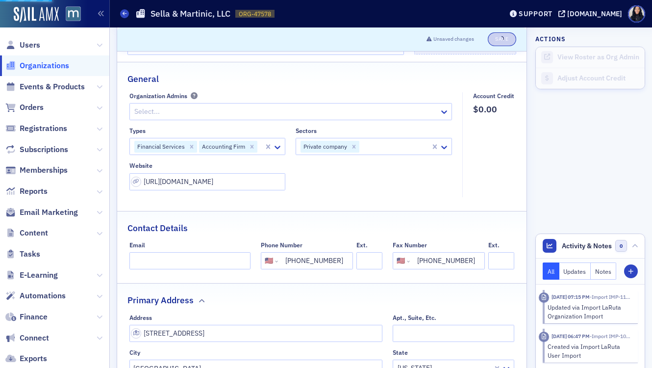
select select "US"
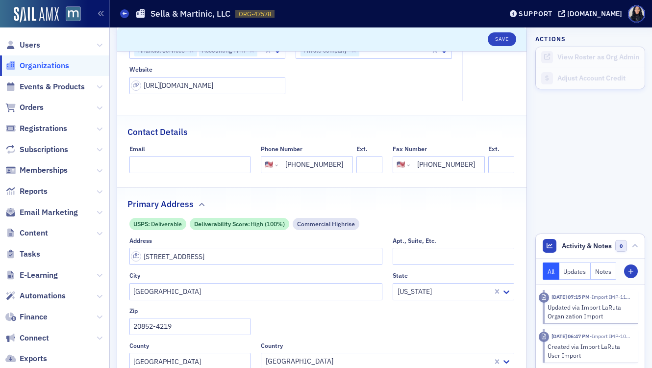
scroll to position [122, 0]
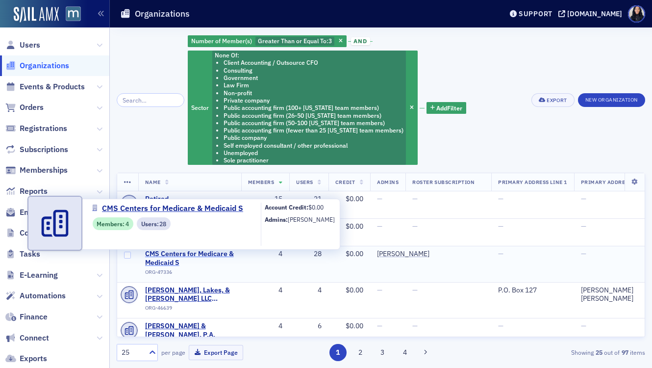
click at [177, 255] on span "CMS Centers for Medicare & Medicaid S" at bounding box center [189, 258] width 89 height 17
select select "US"
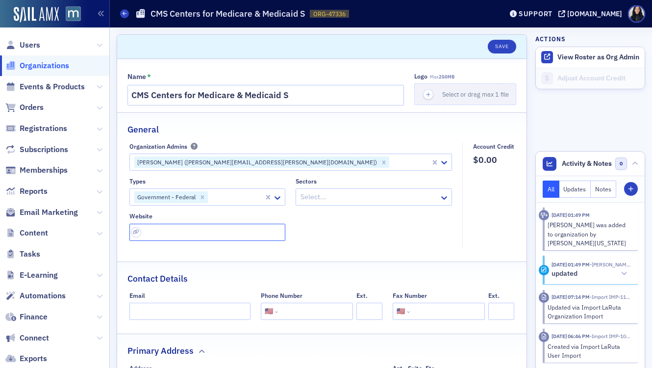
click at [176, 235] on input "url" at bounding box center [208, 232] width 156 height 17
click at [225, 199] on div at bounding box center [236, 197] width 54 height 12
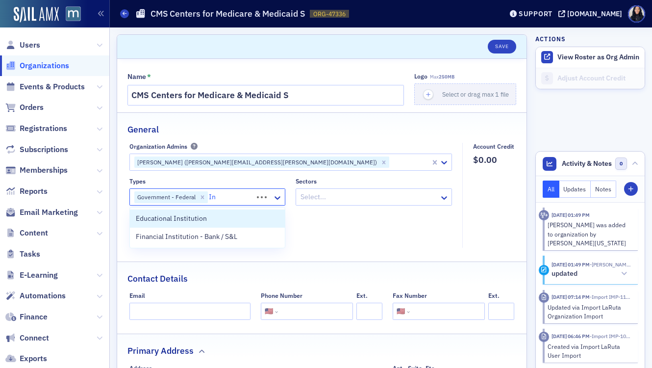
type input "I"
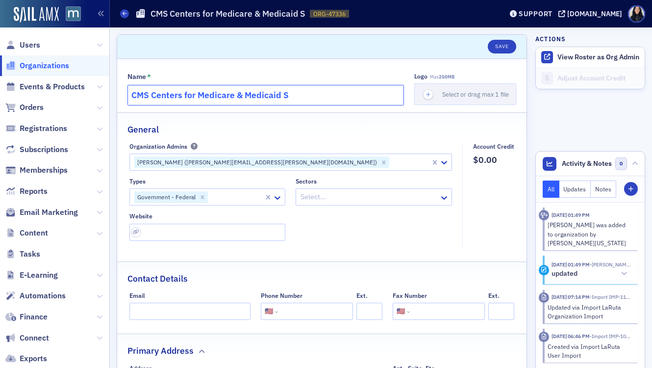
click at [232, 93] on input "CMS Centers for Medicare & Medicaid S" at bounding box center [266, 95] width 277 height 21
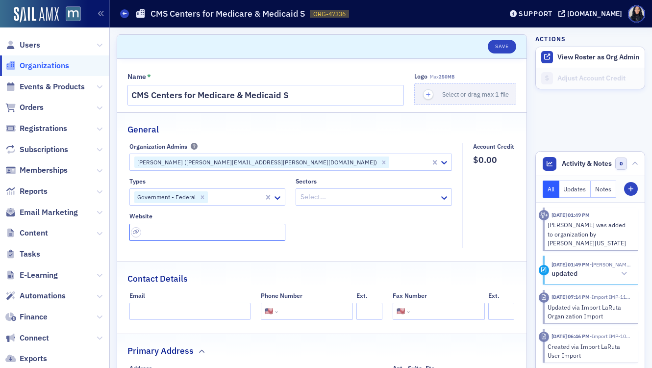
click at [148, 233] on input "url" at bounding box center [208, 232] width 156 height 17
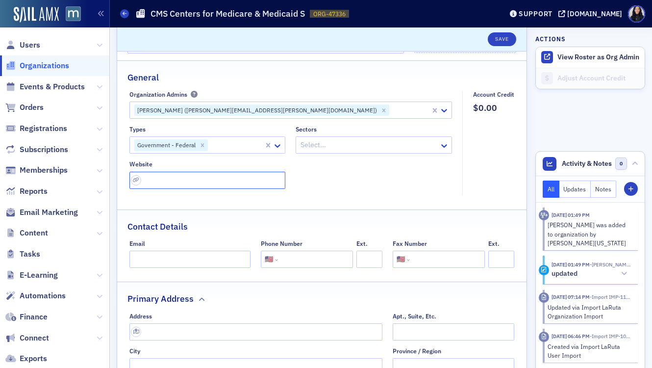
scroll to position [62, 0]
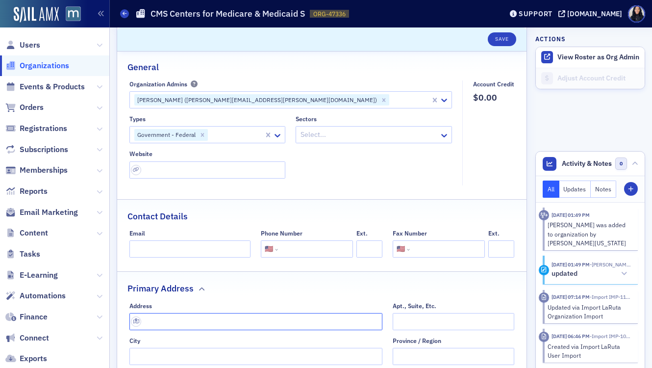
click at [166, 324] on input "text" at bounding box center [257, 321] width 254 height 17
paste input "7500 Security Boulevard, Baltimore, MD 21244"
type input "7500 Security Blvd"
type input "Woodlawn"
type input "21244-1849"
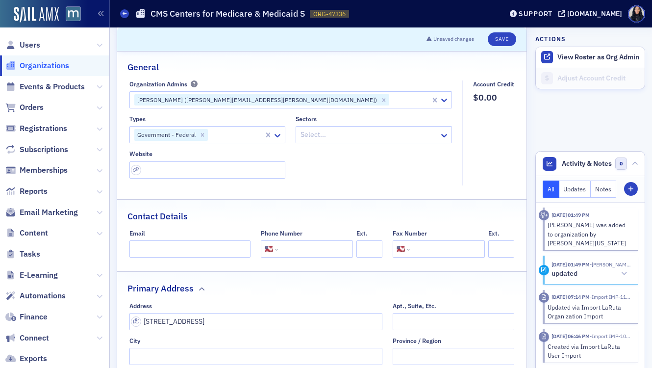
type input "Baltimore County"
click at [295, 251] on input "tel" at bounding box center [314, 248] width 69 height 17
paste input "(410) 786-3000"
type input "(410) 786-3000"
click at [328, 139] on div at bounding box center [369, 135] width 139 height 12
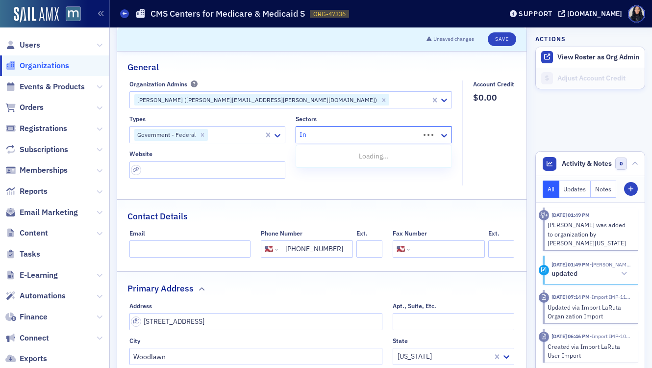
type input "I"
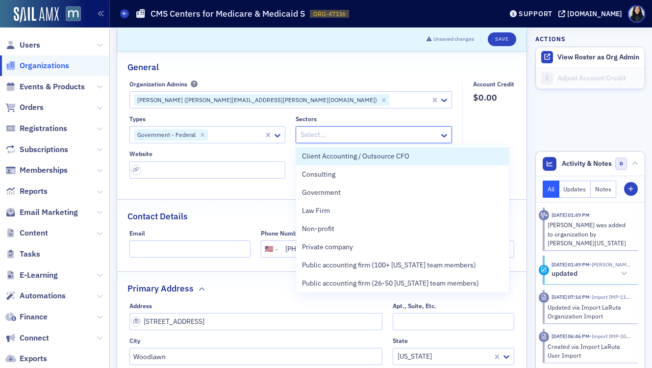
type input "G"
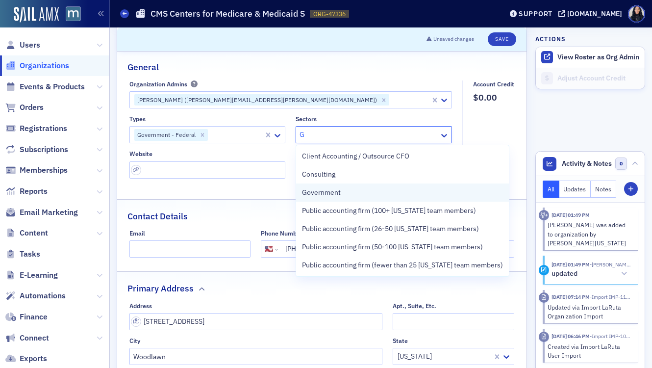
click at [337, 194] on span "Government" at bounding box center [321, 192] width 39 height 10
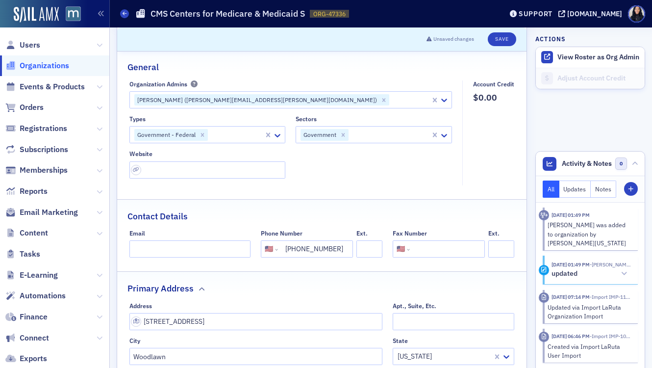
click at [498, 125] on fieldset "Account Credit $0.00" at bounding box center [491, 132] width 57 height 105
click at [153, 170] on input "url" at bounding box center [208, 169] width 156 height 17
paste input "https://www.cms.gov/"
type input "https://www.cms.gov/"
click at [502, 37] on button "Save" at bounding box center [502, 39] width 28 height 14
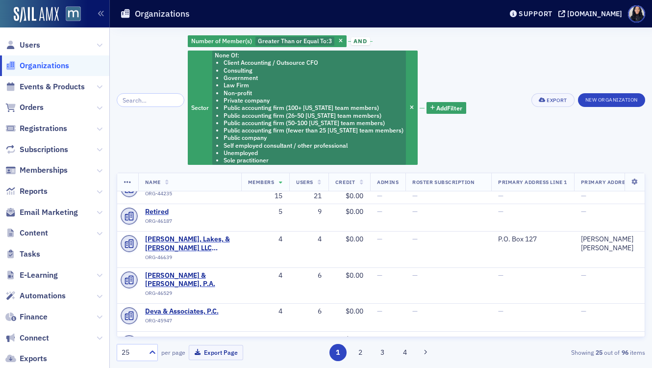
scroll to position [21, 0]
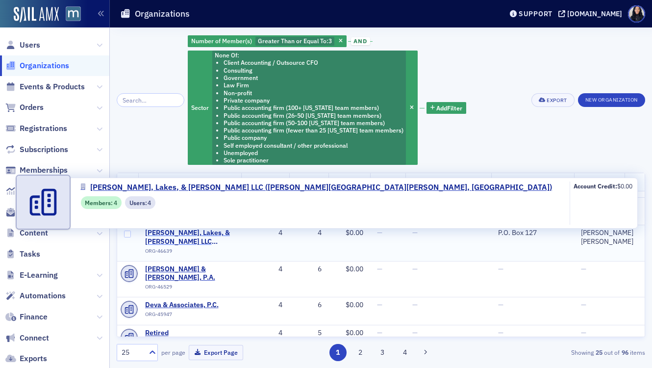
click at [203, 234] on span "[PERSON_NAME], Lakes, & [PERSON_NAME] LLC ([PERSON_NAME][GEOGRAPHIC_DATA][PERSO…" at bounding box center [189, 237] width 89 height 17
select select "US"
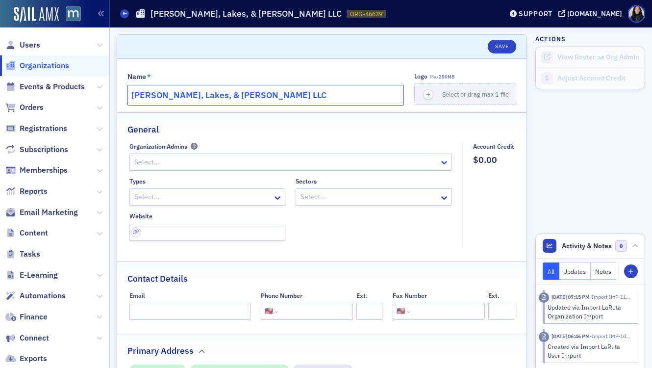
click at [236, 94] on input "[PERSON_NAME], Lakes, & [PERSON_NAME] LLC" at bounding box center [266, 95] width 277 height 21
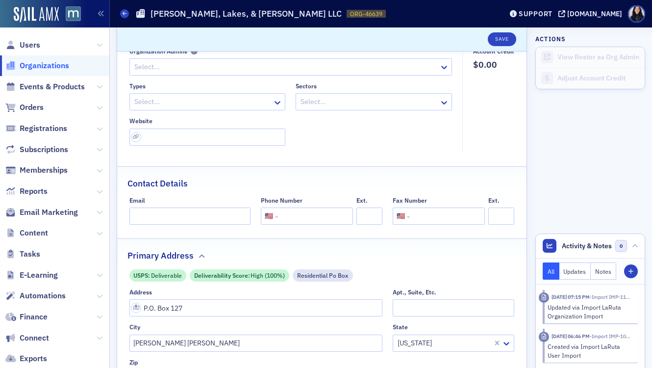
scroll to position [78, 0]
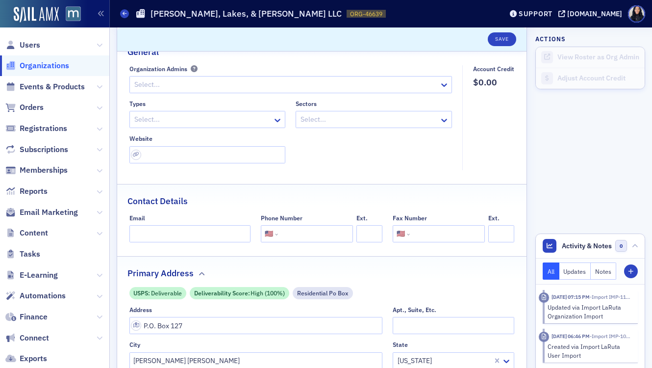
click at [312, 234] on input "tel" at bounding box center [314, 233] width 69 height 17
paste input "[PHONE_NUMBER]"
type input "[PHONE_NUMBER]"
click at [333, 193] on div "Contact Details" at bounding box center [322, 195] width 389 height 23
click at [161, 150] on input "url" at bounding box center [208, 154] width 156 height 17
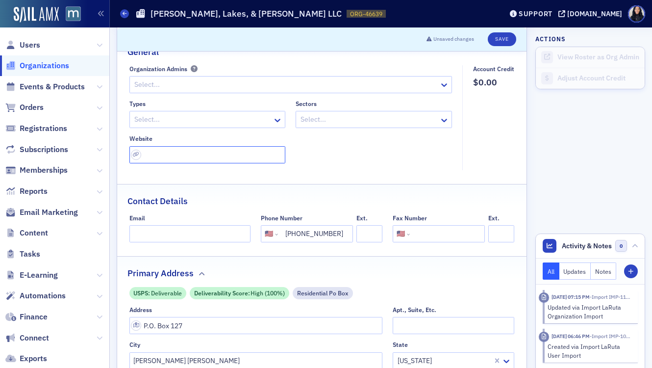
paste input "[URL][DOMAIN_NAME]"
type input "https://rlakes.com/"
click at [161, 118] on div at bounding box center [202, 119] width 139 height 12
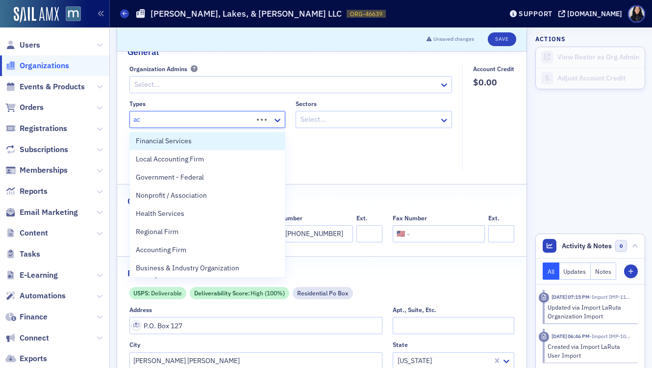
type input "acc"
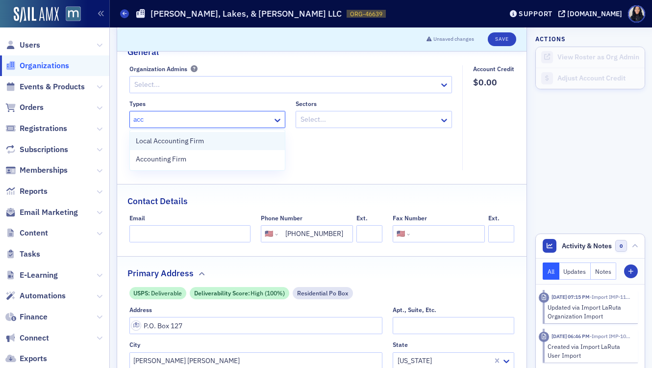
click at [163, 146] on span "Local Accounting Firm" at bounding box center [170, 141] width 68 height 10
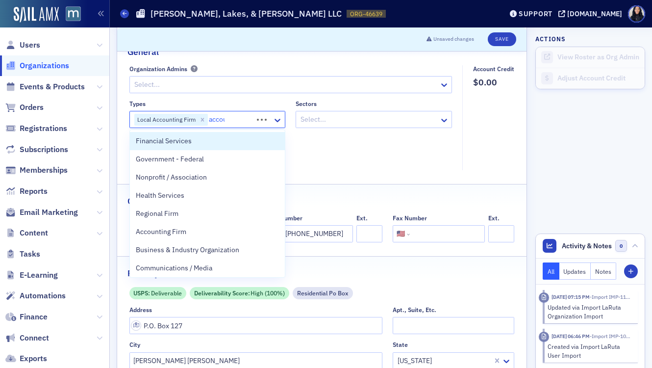
type input "accoun"
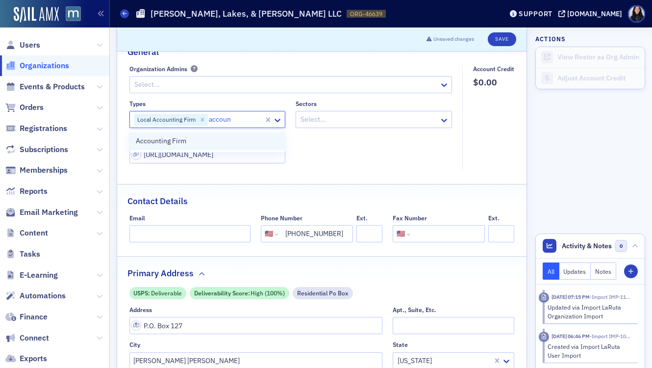
click at [212, 141] on div "Accounting Firm" at bounding box center [208, 141] width 144 height 10
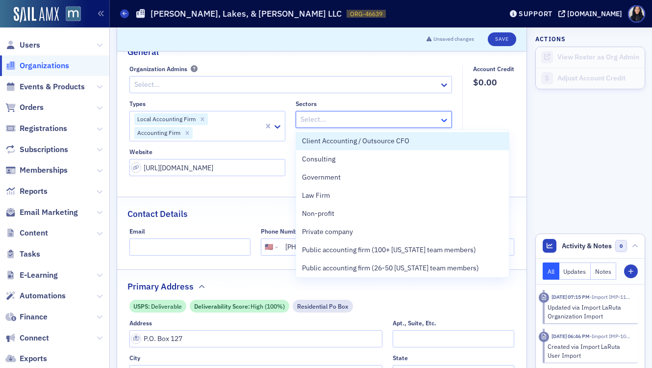
click at [445, 119] on icon at bounding box center [445, 120] width 6 height 3
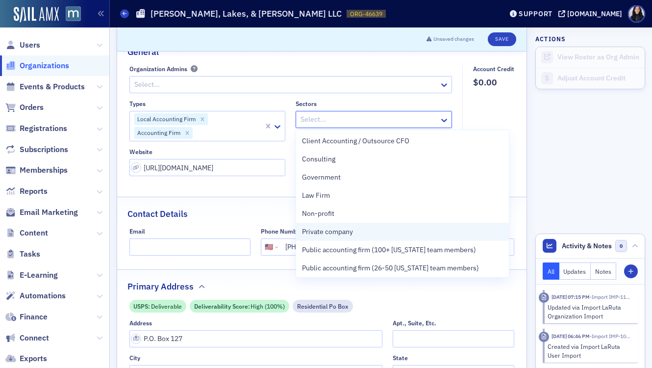
click at [341, 233] on span "Private company" at bounding box center [327, 232] width 51 height 10
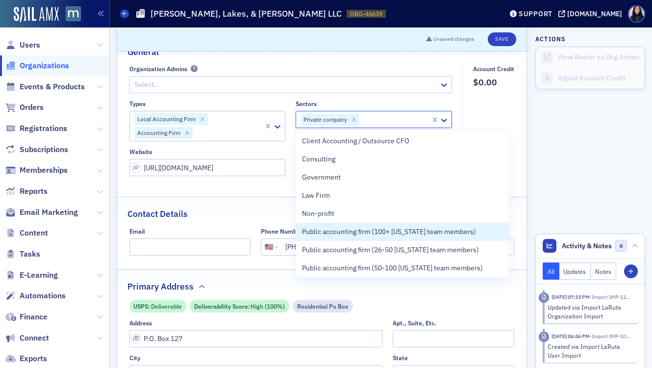
click at [241, 209] on div "Contact Details" at bounding box center [322, 208] width 389 height 23
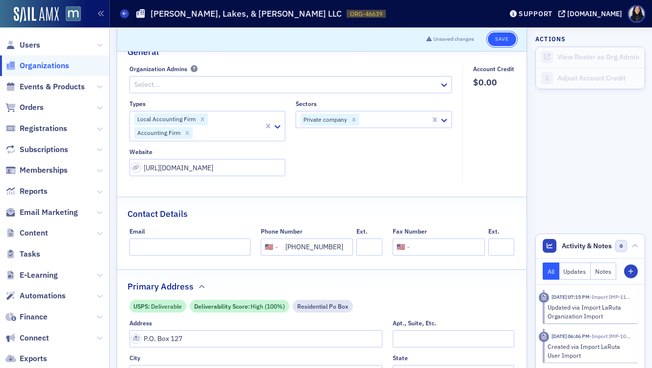
click at [499, 40] on button "Save" at bounding box center [502, 39] width 28 height 14
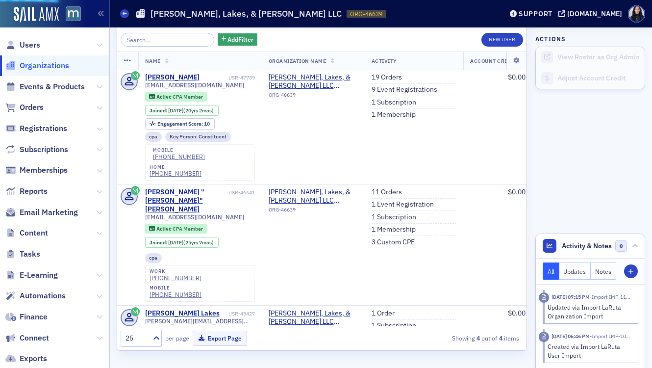
select select "US"
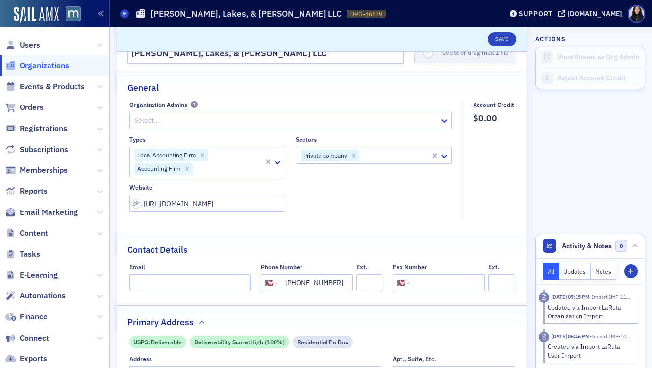
scroll to position [0, 0]
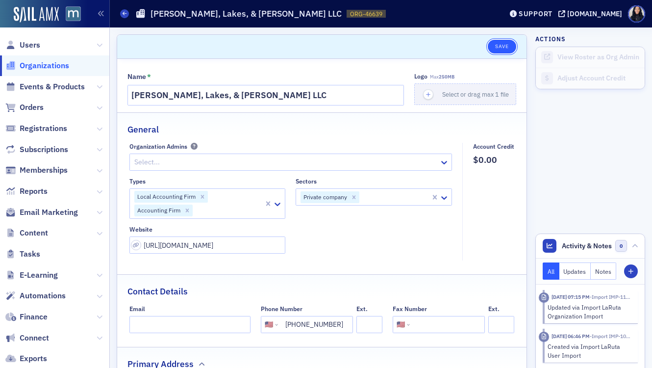
click at [501, 48] on button "Save" at bounding box center [502, 47] width 28 height 14
select select "US"
